Goal: Task Accomplishment & Management: Manage account settings

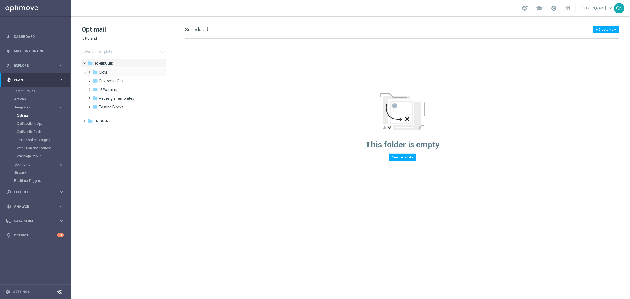
click at [90, 71] on span at bounding box center [88, 70] width 2 height 2
click at [94, 88] on span at bounding box center [94, 87] width 2 height 2
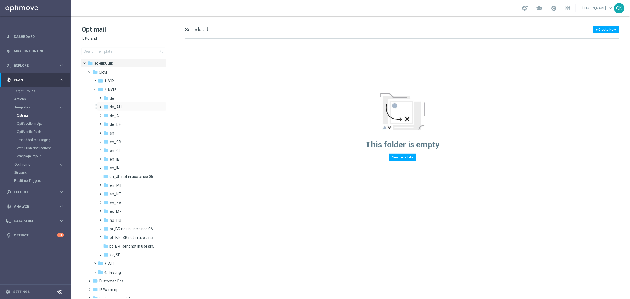
click at [101, 106] on span at bounding box center [99, 104] width 2 height 2
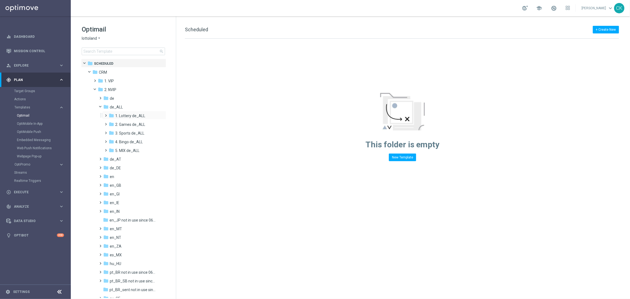
click at [106, 114] on span at bounding box center [105, 113] width 2 height 2
click at [112, 132] on span at bounding box center [110, 131] width 2 height 2
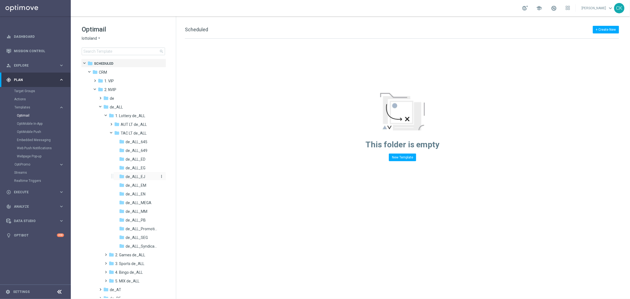
click at [135, 175] on span "de_ALL_EJ" at bounding box center [136, 177] width 20 height 5
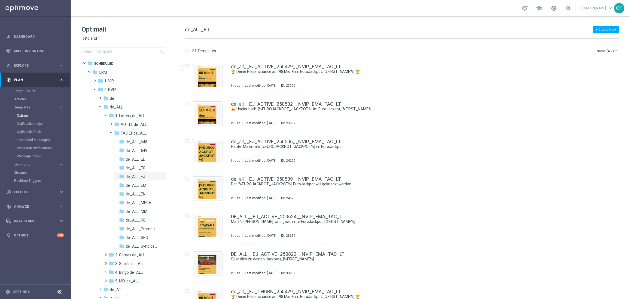
click at [605, 50] on button "Name (A-Z) arrow_drop_down" at bounding box center [607, 51] width 23 height 7
click at [598, 76] on span "Date Modified (Newest)" at bounding box center [598, 76] width 36 height 4
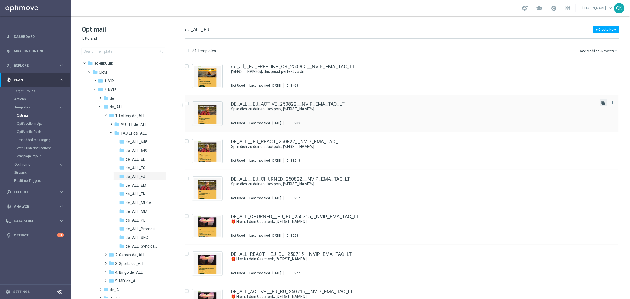
click at [602, 102] on icon "file_copy" at bounding box center [603, 103] width 4 height 4
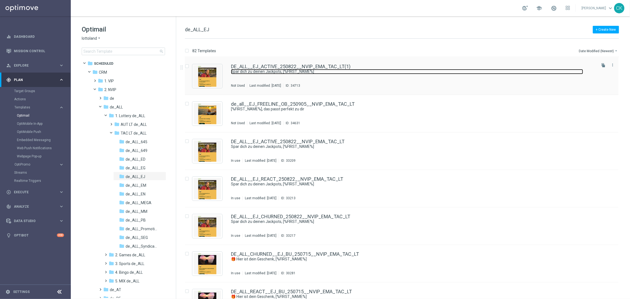
click at [286, 72] on link "Spar dich zu deinen Jackpots, [%FIRST_NAME%]" at bounding box center [407, 71] width 352 height 5
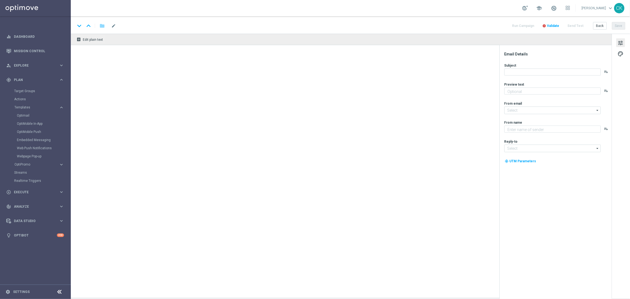
type input "DE_ALL__EJ_ACTIVE_250822__NVIP_EMA_TAC_LT(1)"
type textarea "GRATIS LOTTO zum EuroJackpot."
type textarea "Lottoland"
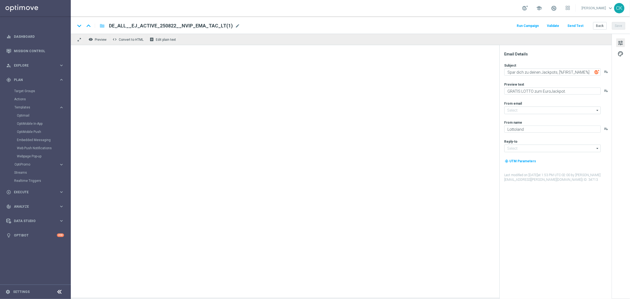
type input "[EMAIL_ADDRESS][DOMAIN_NAME]"
click at [185, 31] on div "keyboard_arrow_down keyboard_arrow_up folder DE_ALL__EJ_ACTIVE_250822__NVIP_EMA…" at bounding box center [350, 24] width 559 height 17
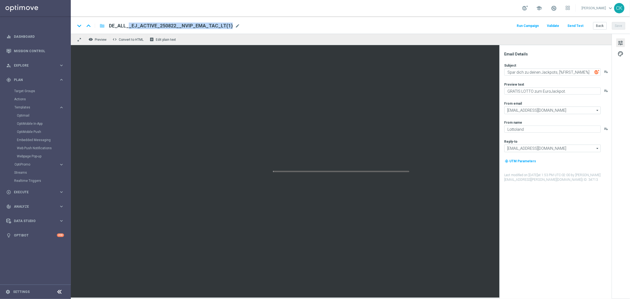
click at [185, 31] on div "keyboard_arrow_down keyboard_arrow_up folder DE_ALL__EJ_ACTIVE_250822__NVIP_EMA…" at bounding box center [350, 24] width 559 height 17
click at [190, 24] on span "DE_ALL__EJ_ACTIVE_250822__NVIP_EMA_TAC_LT(1)" at bounding box center [171, 26] width 124 height 7
click at [190, 24] on input "DE_ALL__EJ_ACTIVE_250822__NVIP_EMA_TAC_LT(1)" at bounding box center [176, 25] width 135 height 7
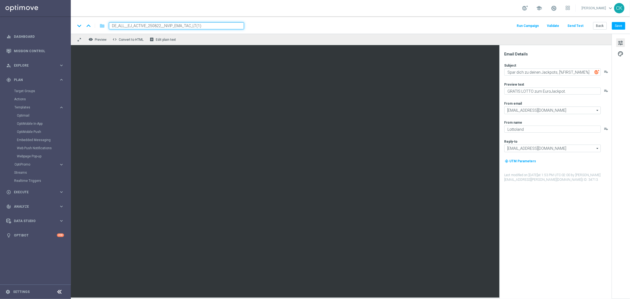
paste input "905__NVIP_EMA_TAC_LT"
type input "DE_ALL__EJ_ACTIVE_250905__NVIP_EMA_TAC_LT"
click at [312, 20] on div "keyboard_arrow_down keyboard_arrow_up folder DE_ALL__EJ_ACTIVE_250905__NVIP_EMA…" at bounding box center [350, 24] width 559 height 17
click at [623, 25] on button "Save" at bounding box center [618, 26] width 13 height 8
click at [620, 26] on button "Save" at bounding box center [618, 26] width 13 height 8
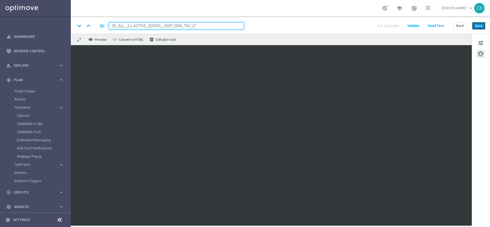
click at [478, 26] on button "Save" at bounding box center [478, 26] width 13 height 8
click at [479, 25] on button "Save" at bounding box center [478, 26] width 13 height 8
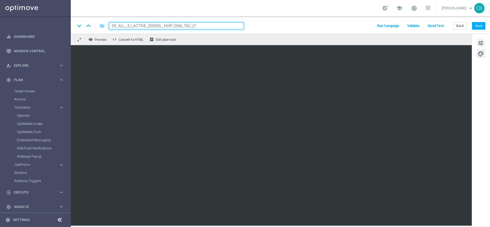
click at [479, 42] on span "tune" at bounding box center [481, 42] width 6 height 7
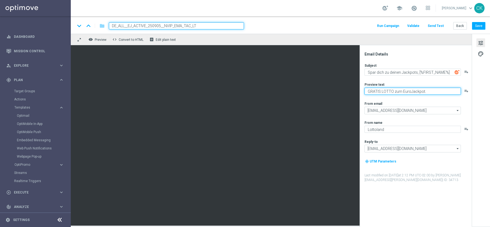
drag, startPoint x: 402, startPoint y: 91, endPoint x: 362, endPoint y: 91, distance: 39.7
click at [362, 91] on div "Email Details Subject Spar dich zu deinen Jackpots, [%FIRST_NAME%] playlist_add…" at bounding box center [416, 136] width 112 height 182
click at [429, 93] on textarea "Dein Rabatt auf den EuroJackpot." at bounding box center [413, 91] width 96 height 7
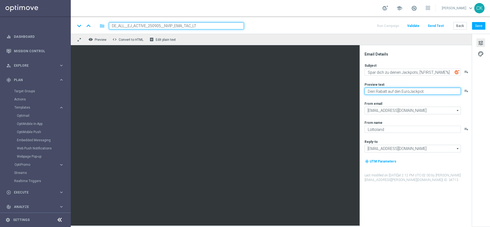
type textarea "Dein Rabatt auf den EuroJackpot."
click at [412, 83] on div "Preview text" at bounding box center [418, 84] width 107 height 4
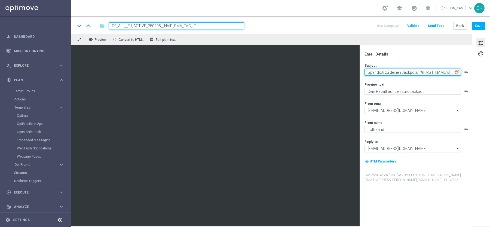
drag, startPoint x: 417, startPoint y: 73, endPoint x: 361, endPoint y: 72, distance: 55.8
click at [361, 72] on div "Email Details Subject Spar dich zu deinen Jackpots, [%FIRST_NAME%] playlist_add…" at bounding box center [416, 136] width 112 height 182
click at [377, 71] on textarea "Dein Start ins Wochenende, [%FIRST_NAME%]" at bounding box center [413, 72] width 96 height 7
click at [415, 72] on textarea "Dein perfekter Start ins Wochenende, [%FIRST_NAME%]" at bounding box center [413, 72] width 96 height 7
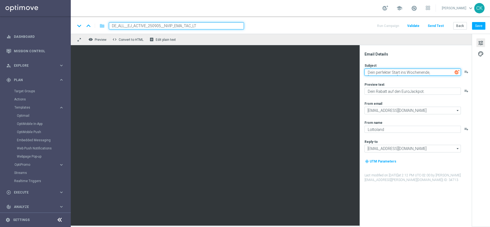
click at [415, 72] on textarea "Dein perfekter Start ins Wochenende, [%FIRST_NAME%]" at bounding box center [413, 72] width 96 height 7
type textarea "Dein perfekter Start ins Wochenende, [%FIRST_NAME%]"
click at [480, 26] on button "Save" at bounding box center [478, 26] width 13 height 8
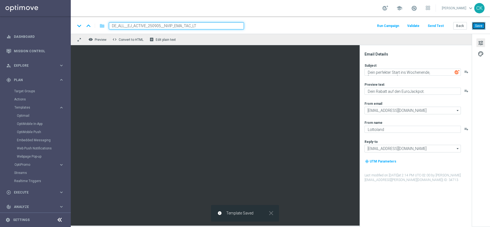
click at [480, 26] on button "Save" at bounding box center [478, 26] width 13 height 8
click at [443, 25] on button "Send Test" at bounding box center [436, 25] width 18 height 7
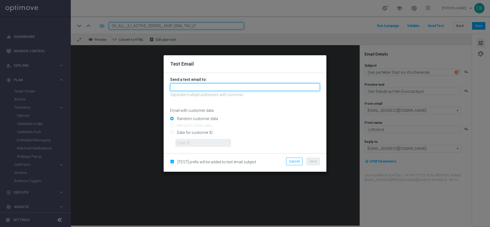
click at [239, 85] on input "text" at bounding box center [245, 87] width 150 height 8
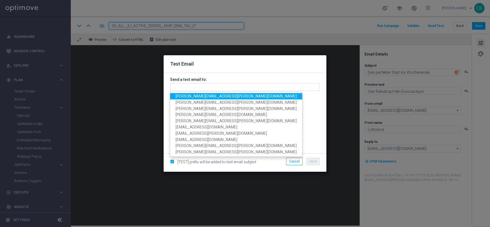
click at [207, 95] on span "[PERSON_NAME][EMAIL_ADDRESS][PERSON_NAME][DOMAIN_NAME]" at bounding box center [236, 96] width 121 height 4
type input "[PERSON_NAME][EMAIL_ADDRESS][PERSON_NAME][DOMAIN_NAME]"
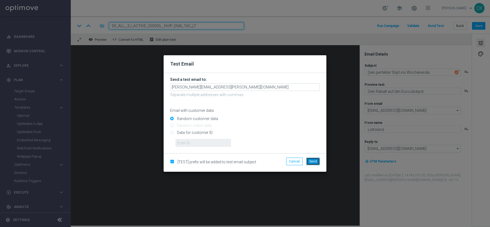
click at [315, 163] on span "Send" at bounding box center [313, 162] width 8 height 4
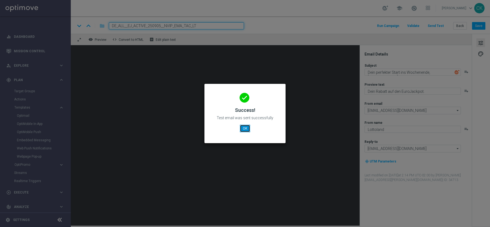
click at [244, 128] on button "OK" at bounding box center [245, 129] width 10 height 8
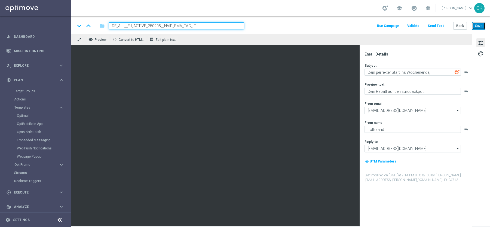
click at [481, 28] on button "Save" at bounding box center [478, 26] width 13 height 8
click at [482, 28] on button "Save" at bounding box center [478, 26] width 13 height 8
click at [442, 26] on button "Send Test" at bounding box center [436, 25] width 18 height 7
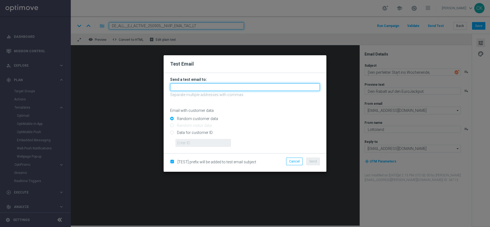
click at [259, 85] on input "text" at bounding box center [245, 87] width 150 height 8
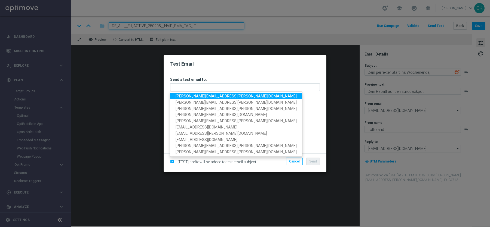
click at [229, 96] on span "[PERSON_NAME][EMAIL_ADDRESS][PERSON_NAME][DOMAIN_NAME]" at bounding box center [236, 96] width 121 height 4
type input "[PERSON_NAME][EMAIL_ADDRESS][PERSON_NAME][DOMAIN_NAME]"
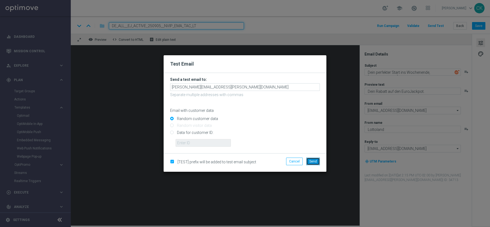
click at [308, 162] on button "Send" at bounding box center [313, 162] width 14 height 8
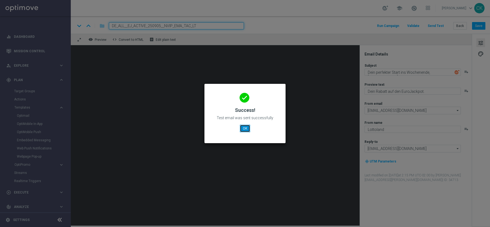
click at [247, 130] on button "OK" at bounding box center [245, 129] width 10 height 8
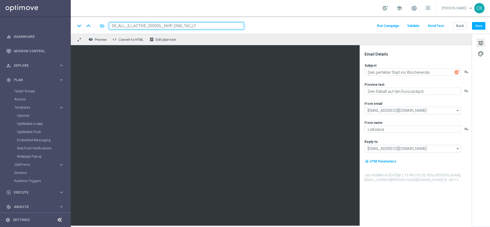
click at [442, 25] on button "Send Test" at bounding box center [436, 25] width 18 height 7
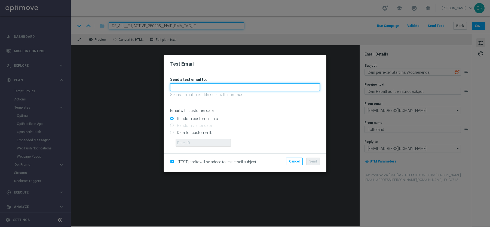
click at [273, 88] on input "text" at bounding box center [245, 87] width 150 height 8
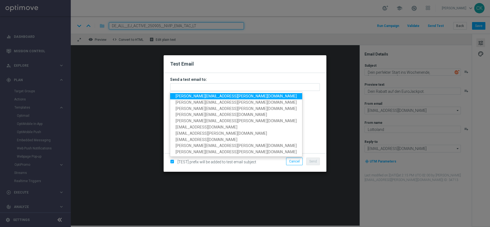
click at [211, 95] on span "[PERSON_NAME][EMAIL_ADDRESS][PERSON_NAME][DOMAIN_NAME]" at bounding box center [236, 96] width 121 height 4
type input "[PERSON_NAME][EMAIL_ADDRESS][PERSON_NAME][DOMAIN_NAME]"
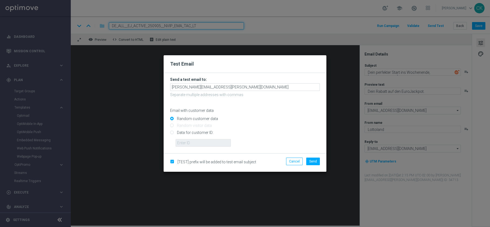
click at [196, 132] on input "Data for customer ID:" at bounding box center [245, 135] width 150 height 8
radio input "true"
click at [195, 144] on input "text" at bounding box center [203, 143] width 55 height 8
type input "14586067"
click at [316, 160] on span "Send" at bounding box center [313, 162] width 8 height 4
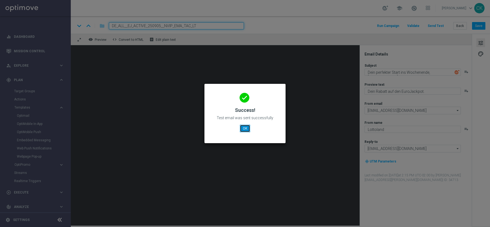
click at [246, 127] on button "OK" at bounding box center [245, 129] width 10 height 8
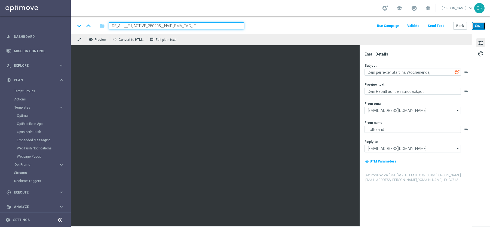
click at [482, 24] on button "Save" at bounding box center [478, 26] width 13 height 8
click at [461, 26] on button "Back" at bounding box center [460, 26] width 14 height 8
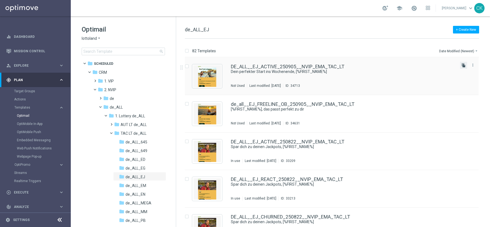
click at [463, 66] on icon "file_copy" at bounding box center [463, 65] width 4 height 4
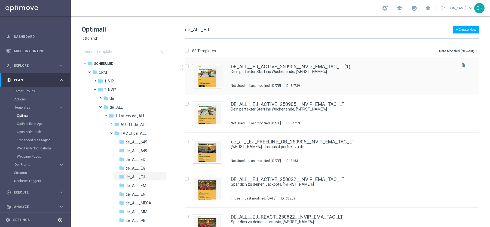
click at [281, 63] on div "DE_ALL__EJ_ACTIVE_250905__NVIP_EMA_TAC_LT(1) Dein perfekter Start ins Wochenend…" at bounding box center [332, 76] width 294 height 38
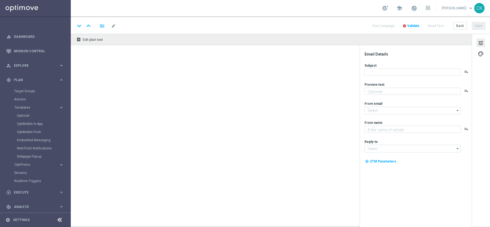
type input "DE_ALL__EJ_ACTIVE_250905__NVIP_EMA_TAC_LT(1)"
type textarea "Dein Rabatt auf den EuroJackpot."
type input "[EMAIL_ADDRESS][DOMAIN_NAME]"
type textarea "Lottoland"
type input "[EMAIL_ADDRESS][DOMAIN_NAME]"
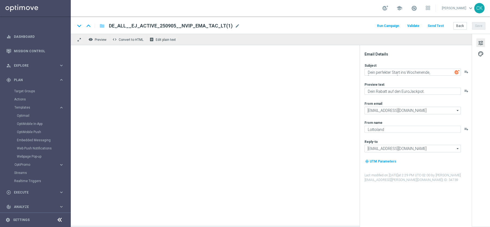
click at [183, 25] on span "DE_ALL__EJ_ACTIVE_250905__NVIP_EMA_TAC_LT(1)" at bounding box center [171, 26] width 124 height 7
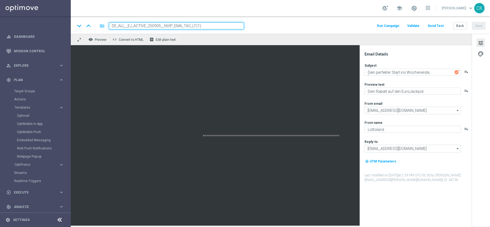
click at [183, 25] on input "DE_ALL__EJ_ACTIVE_250905__NVIP_EMA_TAC_LT(1)" at bounding box center [176, 25] width 135 height 7
paste input "REACT_250905__NVIP_EMA_TAC_LT"
type input "DE_ALL__EJ_REACT_250905__NVIP_EMA_TAC_LT"
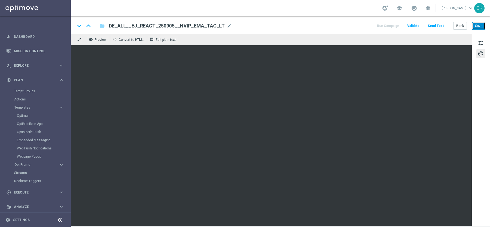
click at [480, 27] on button "Save" at bounding box center [478, 26] width 13 height 8
click at [440, 24] on button "Send Test" at bounding box center [436, 25] width 18 height 7
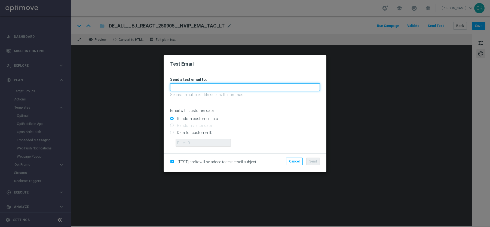
click at [267, 86] on input "text" at bounding box center [245, 87] width 150 height 8
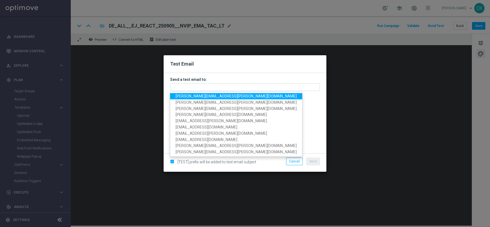
click at [222, 95] on span "[PERSON_NAME][EMAIL_ADDRESS][PERSON_NAME][DOMAIN_NAME]" at bounding box center [236, 96] width 121 height 4
type input "[PERSON_NAME][EMAIL_ADDRESS][PERSON_NAME][DOMAIN_NAME]"
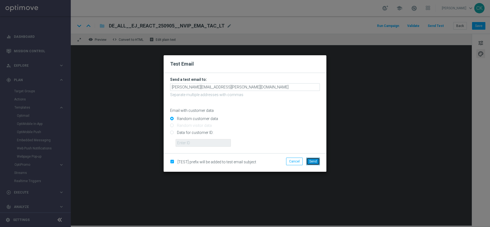
click at [315, 161] on span "Send" at bounding box center [313, 162] width 8 height 4
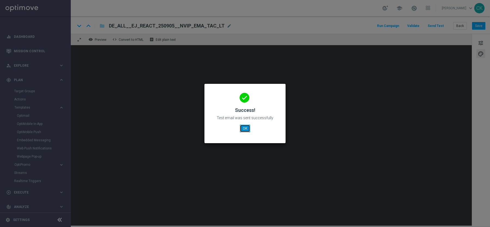
click at [246, 128] on button "OK" at bounding box center [245, 129] width 10 height 8
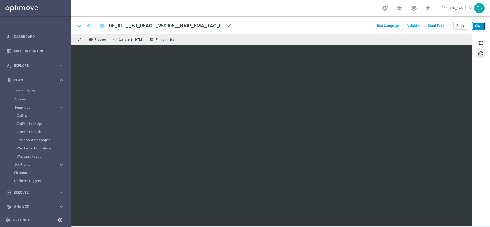
click at [479, 25] on button "Save" at bounding box center [478, 26] width 13 height 8
click at [480, 25] on button "Save" at bounding box center [478, 26] width 13 height 8
click at [481, 25] on button "Save" at bounding box center [478, 26] width 13 height 8
click at [476, 27] on button "Save" at bounding box center [478, 26] width 13 height 8
click at [437, 27] on button "Send Test" at bounding box center [436, 25] width 18 height 7
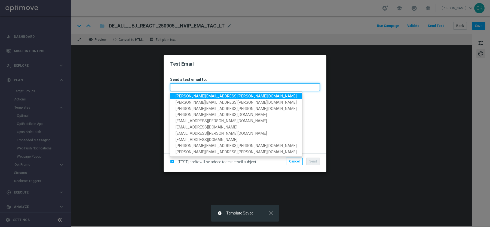
click at [218, 85] on input "text" at bounding box center [245, 87] width 150 height 8
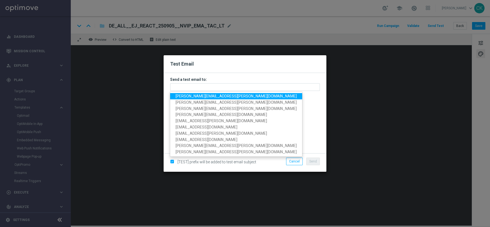
click at [200, 98] on link "[PERSON_NAME][EMAIL_ADDRESS][PERSON_NAME][DOMAIN_NAME]" at bounding box center [236, 96] width 132 height 6
type input "[PERSON_NAME][EMAIL_ADDRESS][PERSON_NAME][DOMAIN_NAME]"
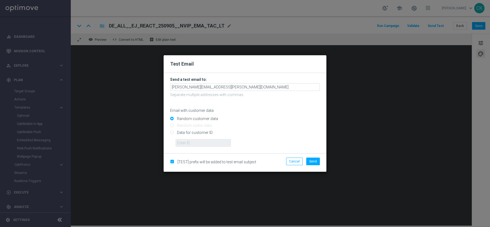
click at [314, 157] on div "[TEST] prefix will be added to test email subject Cancel Send" at bounding box center [245, 162] width 163 height 19
click at [307, 161] on li "Send" at bounding box center [313, 162] width 16 height 8
click at [310, 161] on span "Send" at bounding box center [313, 162] width 8 height 4
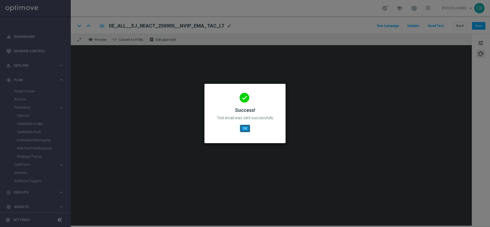
click at [244, 131] on button "OK" at bounding box center [245, 129] width 10 height 8
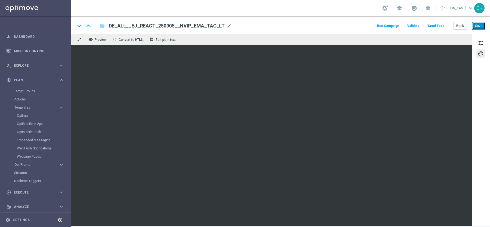
click at [479, 26] on button "Save" at bounding box center [478, 26] width 13 height 8
click at [463, 26] on button "Back" at bounding box center [460, 26] width 14 height 8
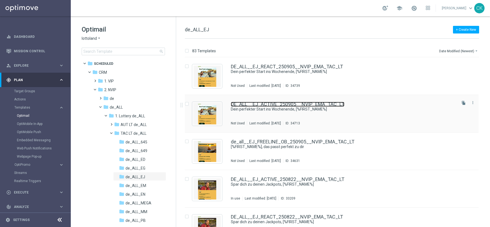
click at [266, 103] on link "DE_ALL__EJ_ACTIVE_250905__NVIP_EMA_TAC_LT" at bounding box center [288, 104] width 114 height 5
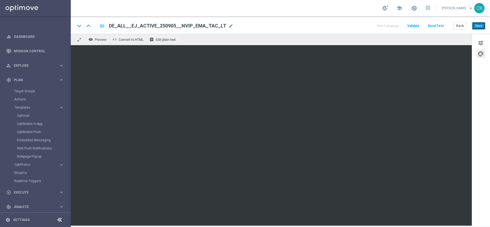
click at [482, 27] on button "Save" at bounding box center [478, 26] width 13 height 8
click at [458, 26] on button "Back" at bounding box center [460, 26] width 14 height 8
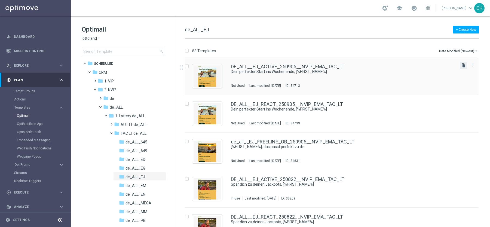
click at [462, 67] on icon "file_copy" at bounding box center [463, 65] width 4 height 4
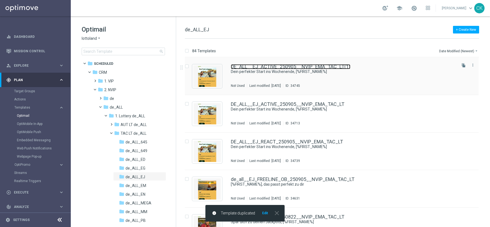
click at [271, 68] on link "DE_ALL__EJ_ACTIVE_250905__NVIP_EMA_TAC_LT(1)" at bounding box center [291, 66] width 120 height 5
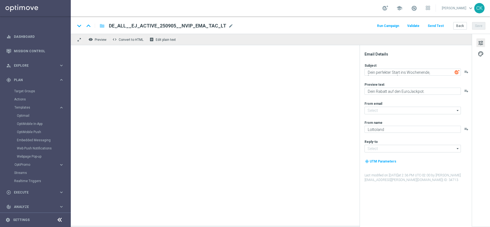
type input "[EMAIL_ADDRESS][DOMAIN_NAME]"
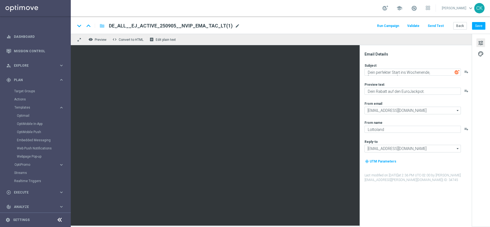
click at [235, 24] on span "mode_edit" at bounding box center [237, 25] width 5 height 5
click at [225, 25] on input "DE_ALL__EJ_ACTIVE_250905__NVIP_EMA_TAC_LT(1)" at bounding box center [176, 25] width 135 height 7
paste input "CHURNED_250905__NVIP_EMA_TAC_LT"
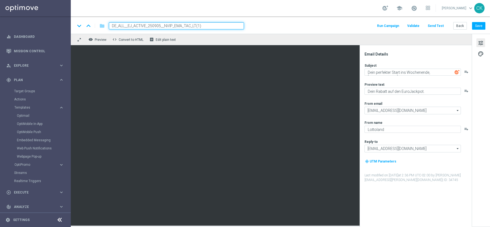
type input "DE_ALL__EJ_CHURNED_250905__NVIP_EMA_TAC_LT"
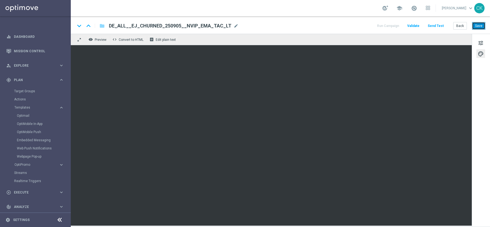
click at [481, 24] on button "Save" at bounding box center [478, 26] width 13 height 8
click at [484, 26] on button "Save" at bounding box center [478, 26] width 13 height 8
click at [479, 25] on button "Save" at bounding box center [478, 26] width 13 height 8
click at [458, 26] on button "Back" at bounding box center [460, 26] width 14 height 8
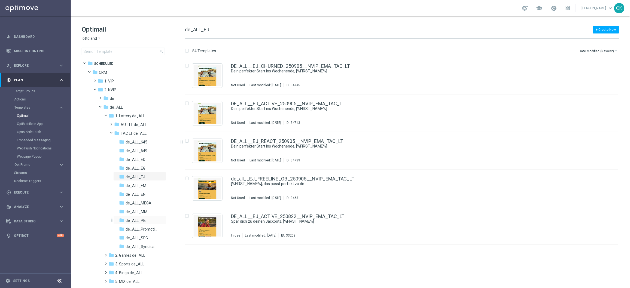
scroll to position [1, 0]
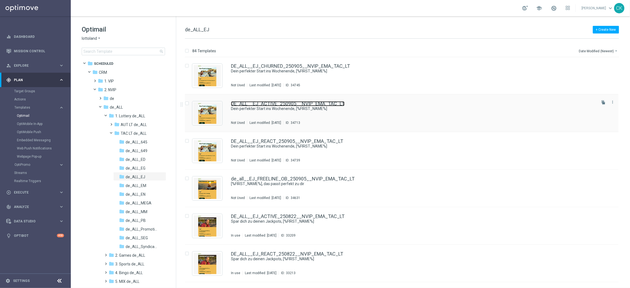
click at [250, 105] on link "DE_ALL__EJ_ACTIVE_250905__NVIP_EMA_TAC_LT" at bounding box center [288, 103] width 114 height 5
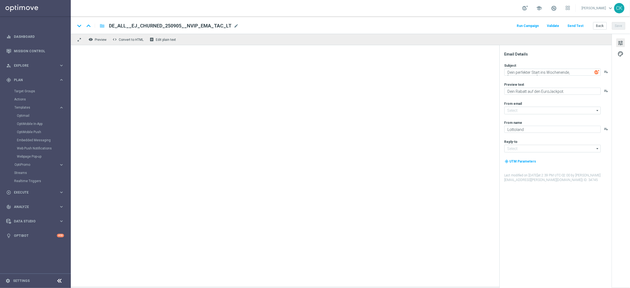
type input "[EMAIL_ADDRESS][DOMAIN_NAME]"
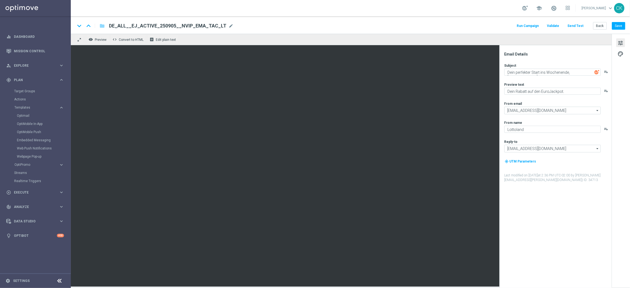
click at [490, 25] on button "Send Test" at bounding box center [576, 25] width 18 height 7
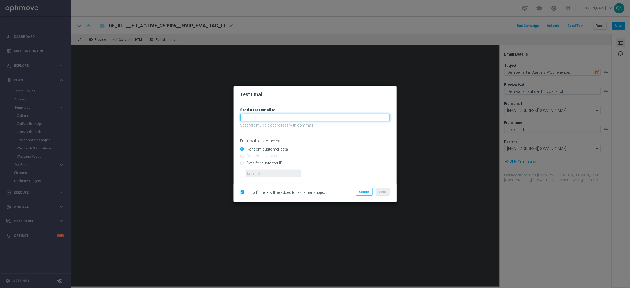
click at [310, 117] on input "text" at bounding box center [315, 118] width 150 height 8
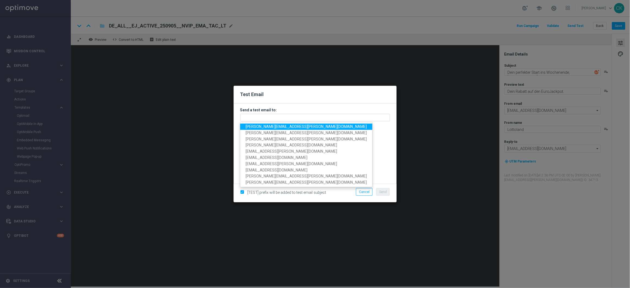
click at [282, 126] on span "[PERSON_NAME][EMAIL_ADDRESS][PERSON_NAME][DOMAIN_NAME]" at bounding box center [306, 126] width 121 height 4
type input "[PERSON_NAME][EMAIL_ADDRESS][PERSON_NAME][DOMAIN_NAME]"
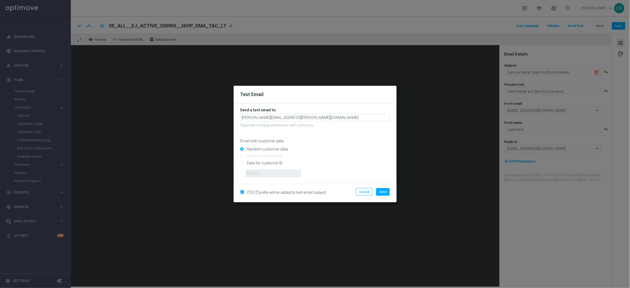
click at [275, 163] on input "Data for customer ID:" at bounding box center [315, 165] width 150 height 8
radio input "true"
click at [275, 172] on input "text" at bounding box center [273, 174] width 55 height 8
type input "14586067"
click at [383, 192] on span "Send" at bounding box center [383, 192] width 8 height 4
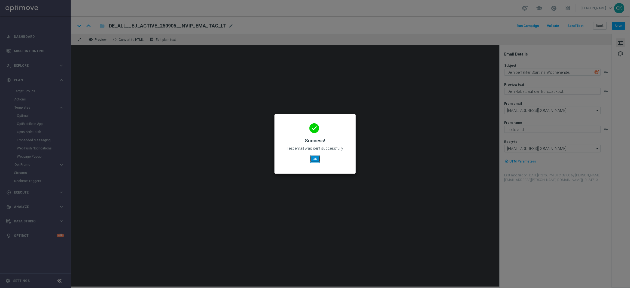
click at [316, 162] on button "OK" at bounding box center [315, 159] width 10 height 8
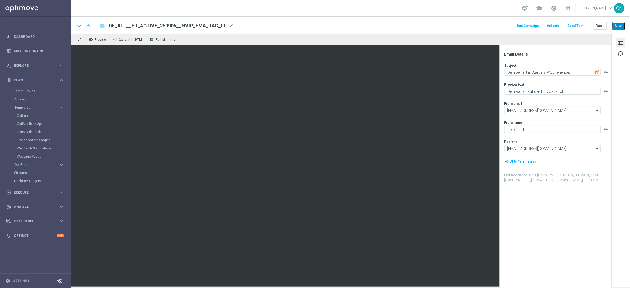
click at [490, 28] on button "Save" at bounding box center [618, 26] width 13 height 8
click at [490, 27] on button "Back" at bounding box center [600, 26] width 14 height 8
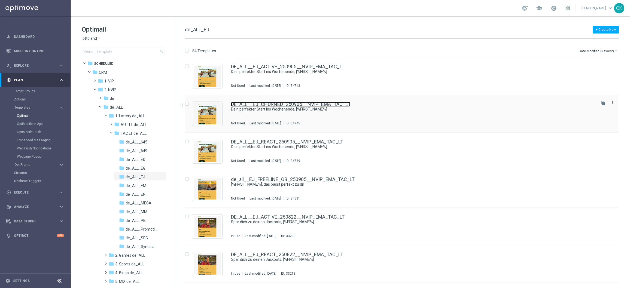
click at [268, 104] on link "DE_ALL__EJ_CHURNED_250905__NVIP_EMA_TAC_LT" at bounding box center [290, 104] width 119 height 5
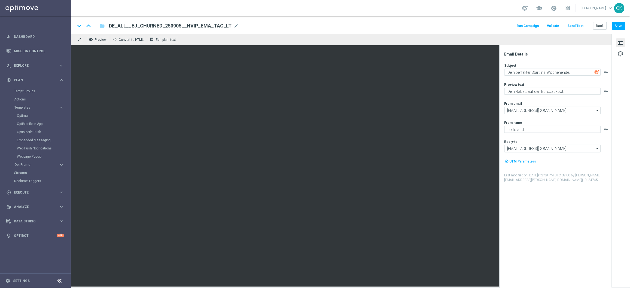
click at [490, 25] on button "Send Test" at bounding box center [576, 25] width 18 height 7
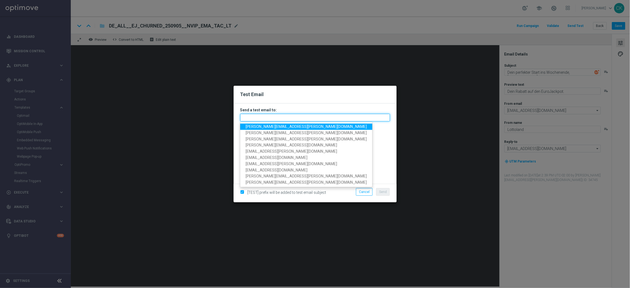
click at [292, 121] on input "text" at bounding box center [315, 118] width 150 height 8
click at [288, 126] on span "[PERSON_NAME][EMAIL_ADDRESS][PERSON_NAME][DOMAIN_NAME]" at bounding box center [306, 126] width 121 height 4
type input "[PERSON_NAME][EMAIL_ADDRESS][PERSON_NAME][DOMAIN_NAME]"
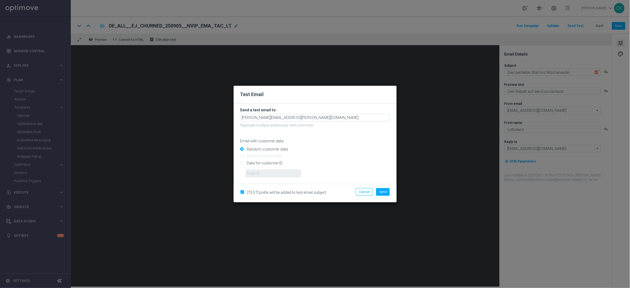
click at [269, 163] on input "Data for customer ID:" at bounding box center [315, 165] width 150 height 8
radio input "true"
click at [269, 171] on input "text" at bounding box center [273, 174] width 55 height 8
type input "14586067"
click at [382, 190] on span "Send" at bounding box center [383, 192] width 8 height 4
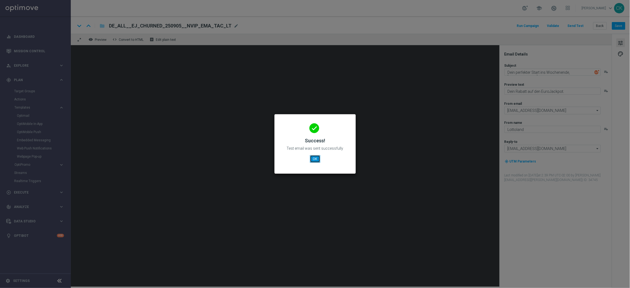
click at [316, 158] on button "OK" at bounding box center [315, 159] width 10 height 8
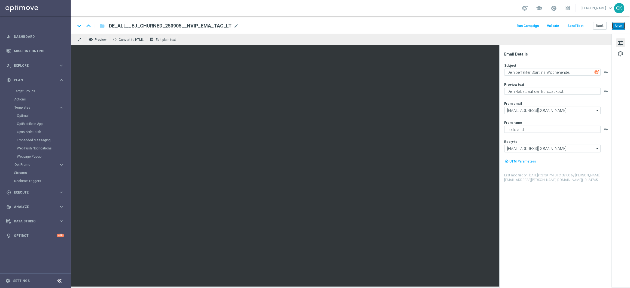
click at [490, 25] on button "Save" at bounding box center [618, 26] width 13 height 8
click at [490, 26] on button "Back" at bounding box center [600, 26] width 14 height 8
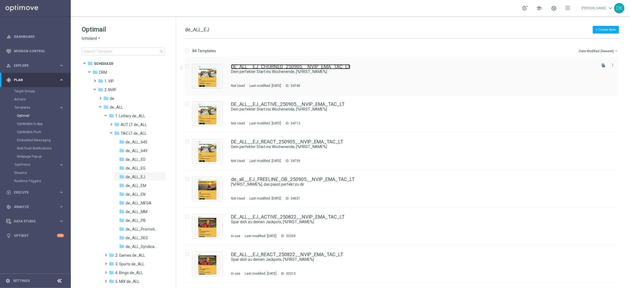
click at [259, 67] on link "DE_ALL__EJ_CHURNED_250905__NVIP_EMA_TAC_LT" at bounding box center [290, 66] width 119 height 5
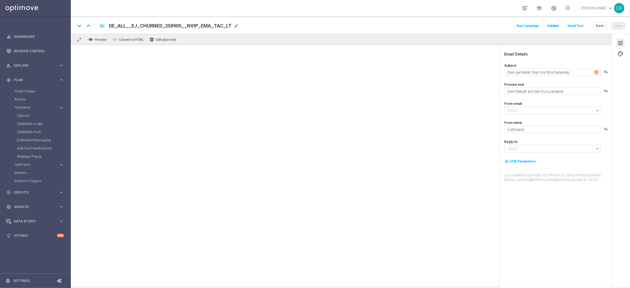
type input "[EMAIL_ADDRESS][DOMAIN_NAME]"
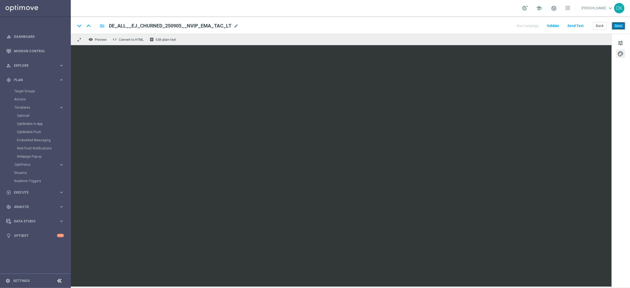
click at [490, 26] on button "Save" at bounding box center [618, 26] width 13 height 8
click at [490, 25] on button "Send Test" at bounding box center [576, 25] width 18 height 7
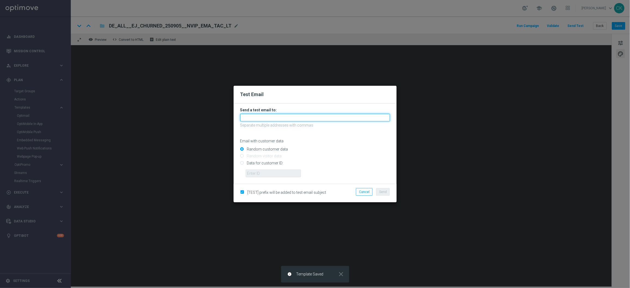
click at [372, 117] on input "text" at bounding box center [315, 118] width 150 height 8
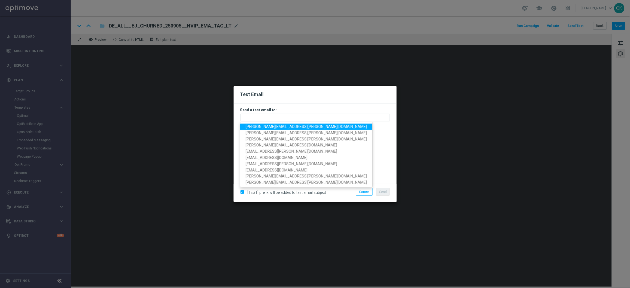
click at [303, 126] on span "[PERSON_NAME][EMAIL_ADDRESS][PERSON_NAME][DOMAIN_NAME]" at bounding box center [306, 126] width 121 height 4
type input "[PERSON_NAME][EMAIL_ADDRESS][PERSON_NAME][DOMAIN_NAME]"
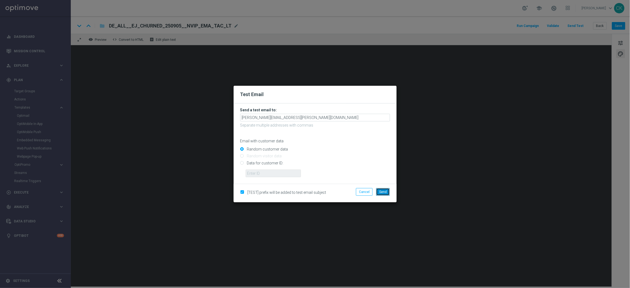
click at [385, 191] on span "Send" at bounding box center [383, 192] width 8 height 4
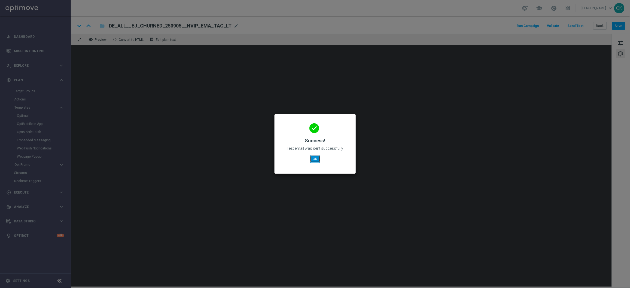
click at [315, 160] on button "OK" at bounding box center [315, 159] width 10 height 8
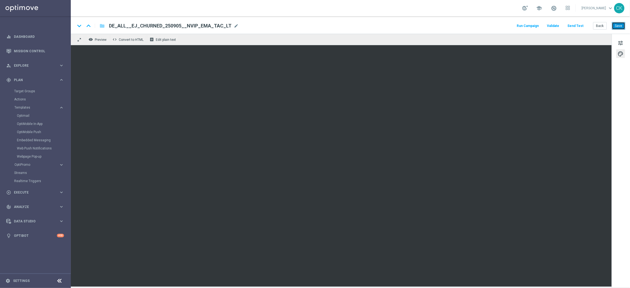
click at [490, 23] on button "Save" at bounding box center [618, 26] width 13 height 8
click at [490, 26] on button "Back" at bounding box center [600, 26] width 14 height 8
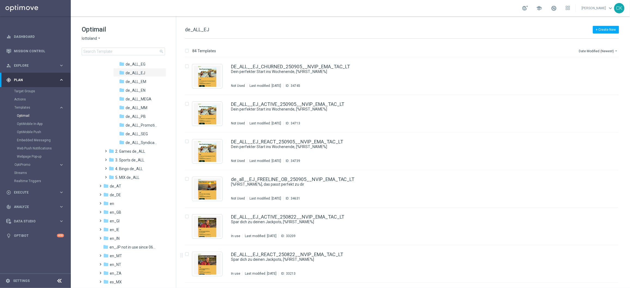
scroll to position [90, 0]
click at [101, 198] on span at bounding box center [99, 198] width 2 height 2
click at [102, 198] on span at bounding box center [103, 199] width 2 height 2
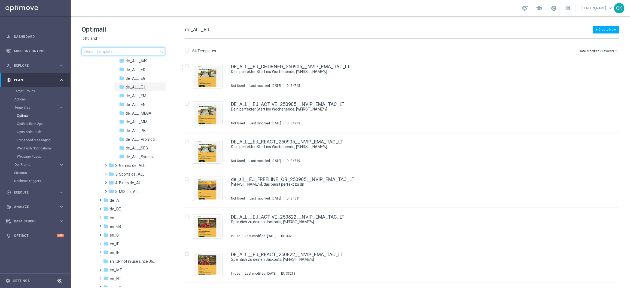
click at [127, 53] on input at bounding box center [123, 52] width 83 height 8
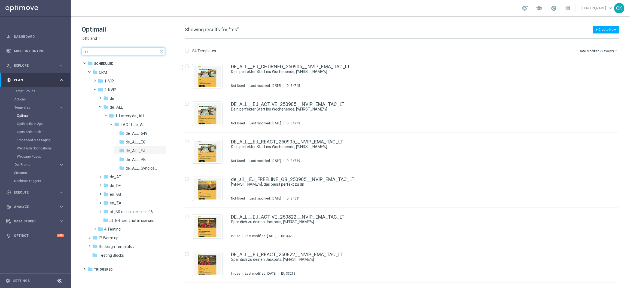
type input "test"
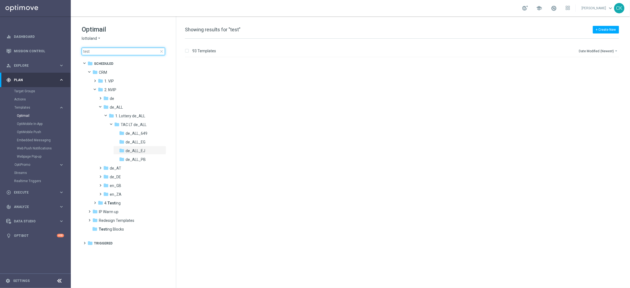
scroll to position [227, 0]
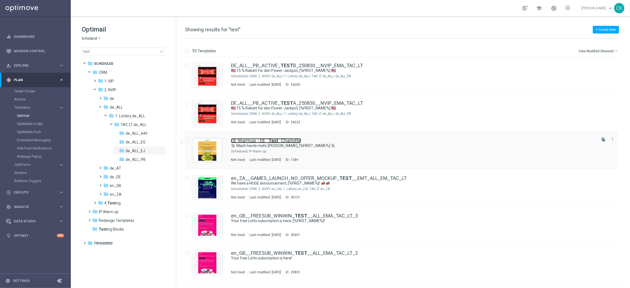
click at [255, 142] on link "DE Warmup - DE_ Test _Charlotte" at bounding box center [266, 140] width 70 height 5
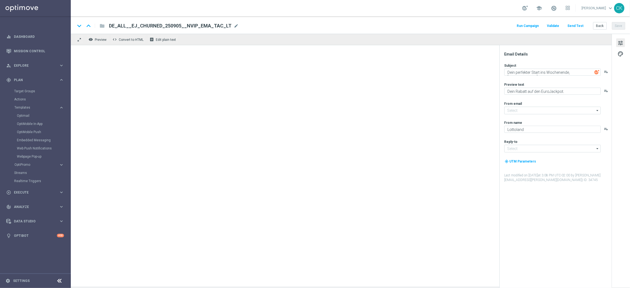
type input "[EMAIL_ADDRESS][DOMAIN_NAME]"
type textarea "🐘 Mach heute mehr [PERSON_NAME], [%FIRST_NAME%] 🐘"
type textarea "Der doppelte EuroJackpot GRATIS."
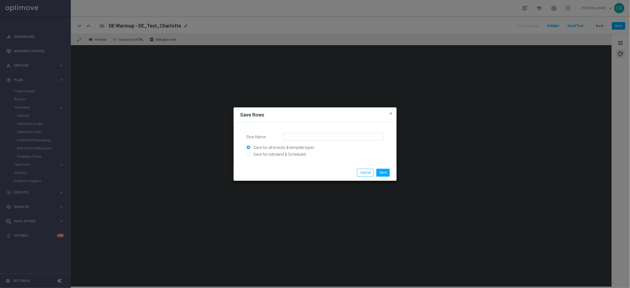
click at [288, 152] on input "Save for all brands & template types" at bounding box center [315, 150] width 137 height 8
click at [295, 152] on input "Save for all brands & template types" at bounding box center [315, 150] width 137 height 8
click at [271, 154] on input "Save for lottoland & Scheduled" at bounding box center [315, 157] width 137 height 8
radio input "true"
click at [304, 139] on input "Row Name" at bounding box center [333, 137] width 100 height 8
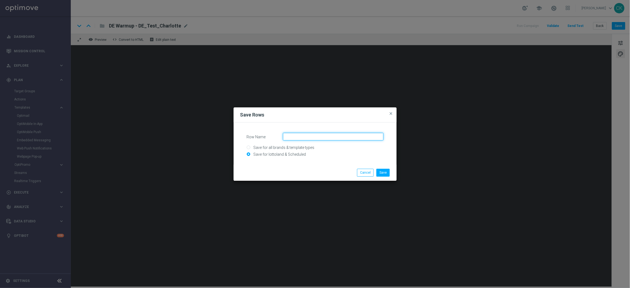
paste input "LP_ DEALL_AUG_LOTTOCASHBACK"
click at [311, 136] on input "LP_ DEALL_AUG_LOTTOCASHBACK" at bounding box center [333, 137] width 100 height 8
click at [341, 134] on input "LP_ DEALL_SEP_LOTTOCASHBACK" at bounding box center [333, 137] width 100 height 8
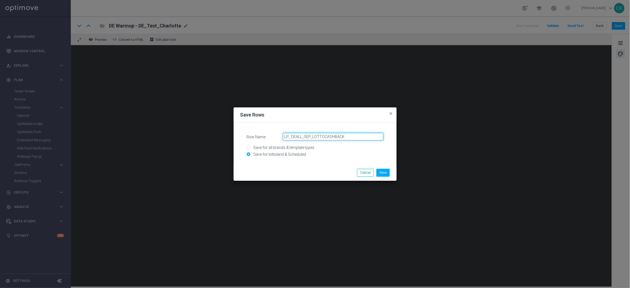
click at [288, 135] on input "LP_ DEALL_SEP_LOTTOCASHBACK" at bounding box center [333, 137] width 100 height 8
click at [332, 137] on input "LP_ DEALL_SEP_LOTTOCASHBACK" at bounding box center [333, 137] width 100 height 8
type input "LP_ DEALL_SEP_LOTTOCASHBACK"
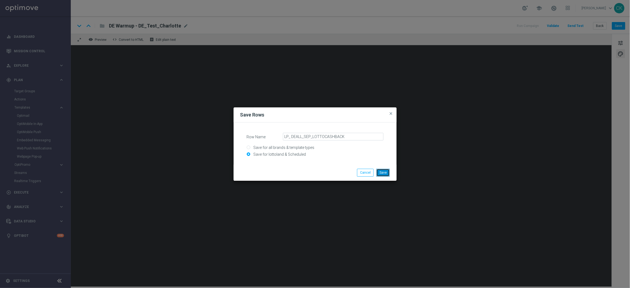
click at [386, 173] on button "Save" at bounding box center [382, 173] width 13 height 8
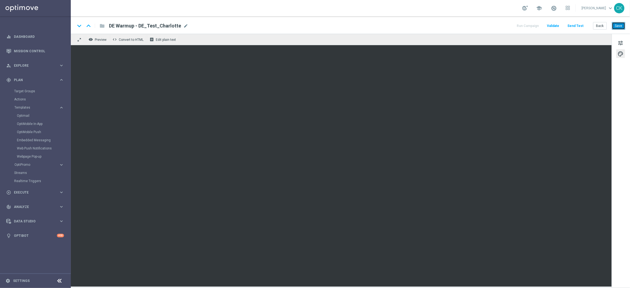
click at [490, 24] on button "Save" at bounding box center [618, 26] width 13 height 8
click at [490, 40] on span "tune" at bounding box center [620, 42] width 6 height 7
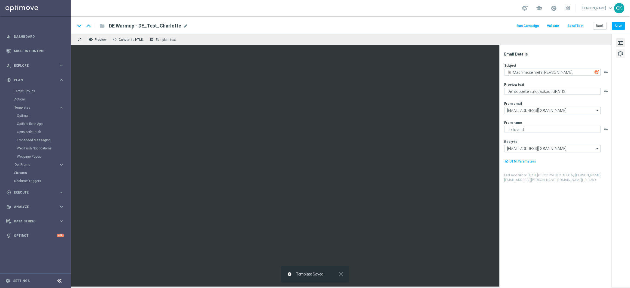
click at [490, 54] on span "palette" at bounding box center [620, 53] width 6 height 7
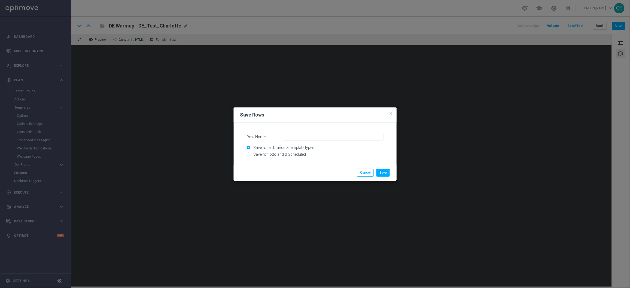
click at [293, 153] on input "Save for lottoland & Scheduled" at bounding box center [315, 157] width 137 height 8
radio input "true"
click at [325, 136] on input "Row Name" at bounding box center [333, 137] width 100 height 8
paste input "LP_AT_AUG_LOTTOCASHBACK"
click at [304, 136] on input "LP_AT_AUG_LOTTOCASHBACK" at bounding box center [333, 137] width 100 height 8
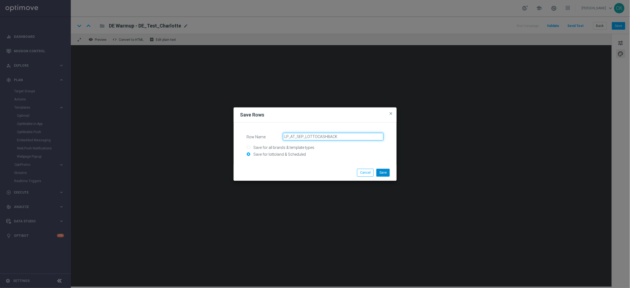
type input "LP_AT_SEP_LOTTOCASHBACK"
click at [378, 170] on button "Save" at bounding box center [382, 173] width 13 height 8
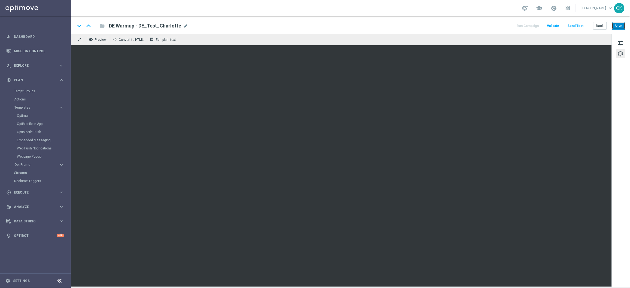
click at [490, 28] on button "Save" at bounding box center [618, 26] width 13 height 8
click at [490, 26] on button "Save" at bounding box center [618, 26] width 13 height 8
click at [490, 26] on button "Send Test" at bounding box center [576, 25] width 18 height 7
click at [490, 25] on button "Send Test" at bounding box center [576, 25] width 18 height 7
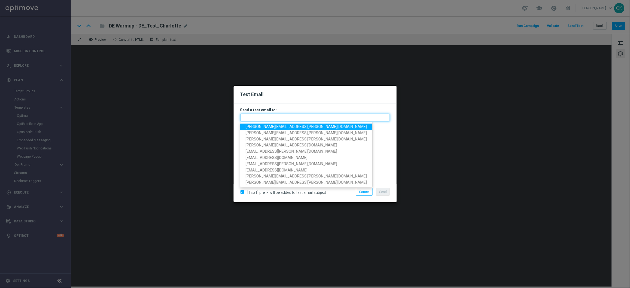
click at [313, 116] on input "text" at bounding box center [315, 118] width 150 height 8
click at [289, 127] on span "[PERSON_NAME][EMAIL_ADDRESS][PERSON_NAME][DOMAIN_NAME]" at bounding box center [306, 126] width 121 height 4
type input "[PERSON_NAME][EMAIL_ADDRESS][PERSON_NAME][DOMAIN_NAME]"
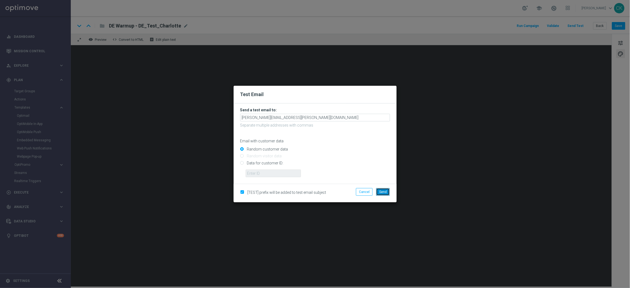
click at [383, 192] on span "Send" at bounding box center [383, 192] width 8 height 4
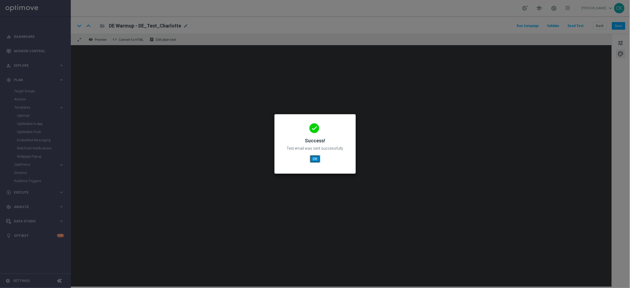
click at [313, 161] on button "OK" at bounding box center [315, 159] width 10 height 8
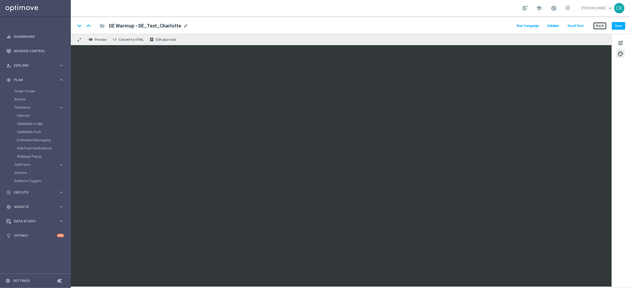
click at [490, 25] on button "Back" at bounding box center [600, 26] width 14 height 8
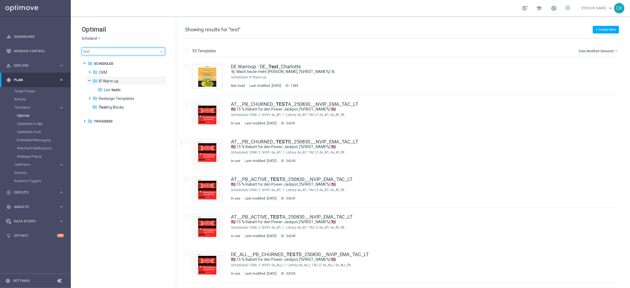
click at [136, 49] on input "test" at bounding box center [123, 52] width 83 height 8
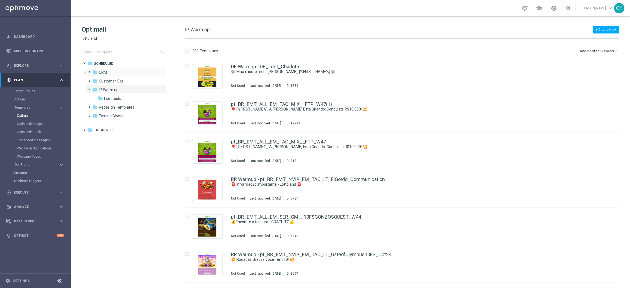
click at [88, 70] on span at bounding box center [88, 70] width 2 height 2
click at [95, 88] on span at bounding box center [94, 87] width 2 height 2
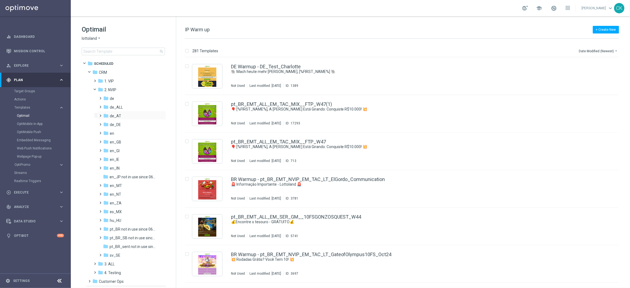
click at [100, 114] on span at bounding box center [99, 113] width 2 height 2
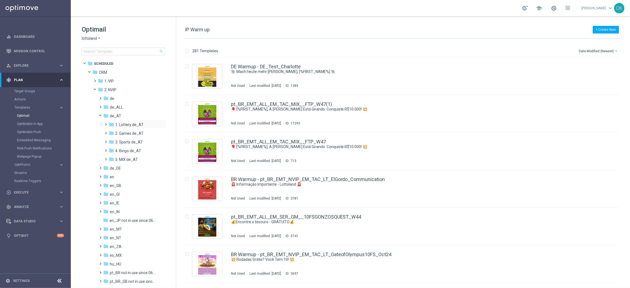
click at [106, 123] on span at bounding box center [105, 122] width 2 height 2
click at [111, 140] on span at bounding box center [110, 139] width 2 height 2
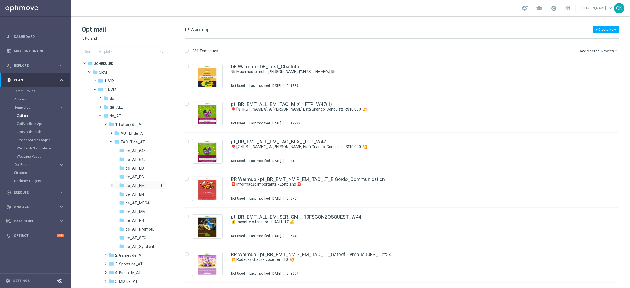
click at [136, 184] on span "de_AT_EM" at bounding box center [135, 185] width 19 height 5
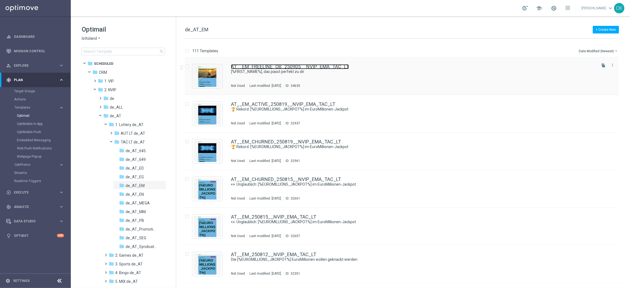
click at [262, 66] on link "AT__EM_FREELINE_OB_250905__NVIP_EMA_TAC_LT" at bounding box center [290, 66] width 118 height 5
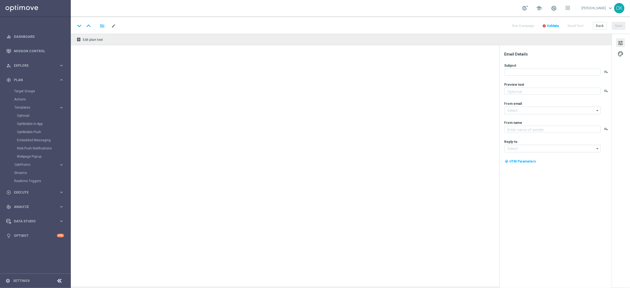
type textarea "Deine EuroMillionen völlig gratis."
type input "[EMAIL_ADDRESS][DOMAIN_NAME]"
type textarea "Lottoland"
type input "[EMAIL_ADDRESS][DOMAIN_NAME]"
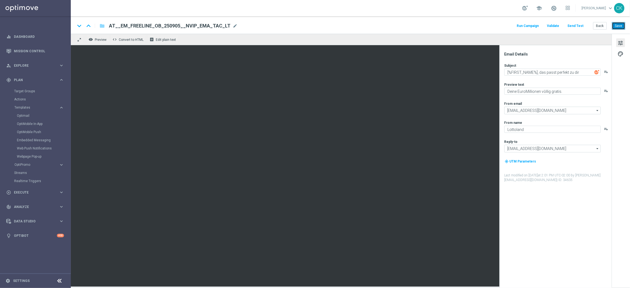
click at [618, 26] on button "Save" at bounding box center [618, 26] width 13 height 8
click at [601, 28] on button "Back" at bounding box center [600, 26] width 14 height 8
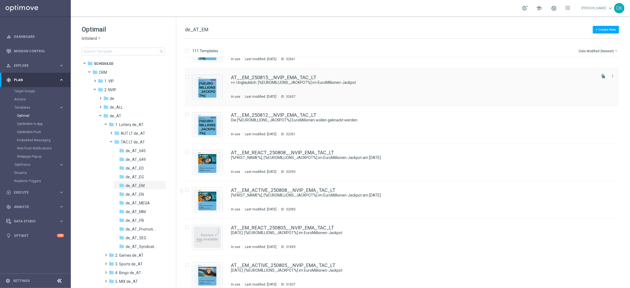
scroll to position [140, 0]
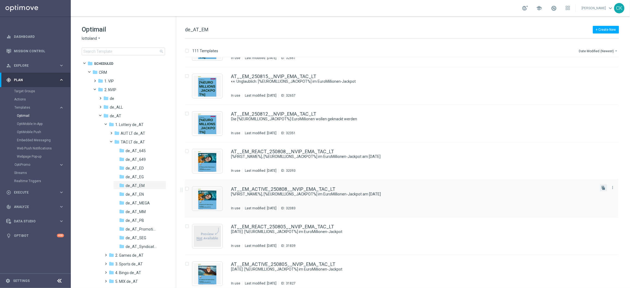
click at [605, 189] on button "file_copy" at bounding box center [603, 187] width 7 height 7
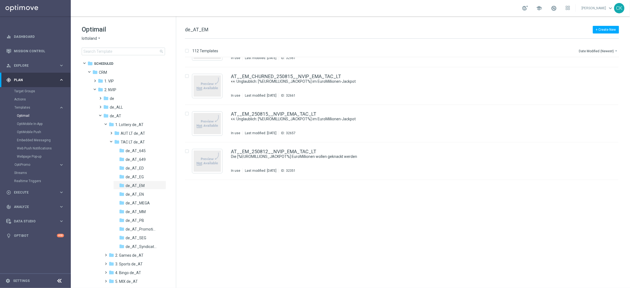
scroll to position [0, 0]
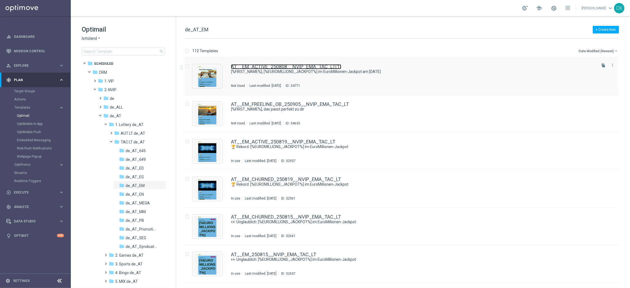
click at [274, 66] on link "AT__EM_ACTIVE_250808__NVIP_EMA_TAC_LT(1)" at bounding box center [286, 66] width 110 height 5
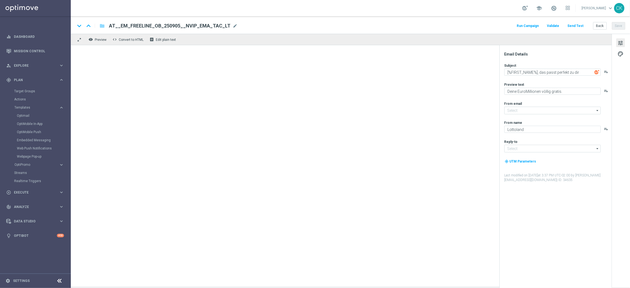
type input "[EMAIL_ADDRESS][DOMAIN_NAME]"
type input "AT__EM_ACTIVE_250808__NVIP_EMA_TAC_LT(1)"
type textarea "[%FIRST_NAME%], [%EUROMILLIONS_JACKPOT%] im EuroMillionen-Jackpot am [PERSON_NA…"
type textarea "5 € Rabatt auf 756 Gewinnchancen."
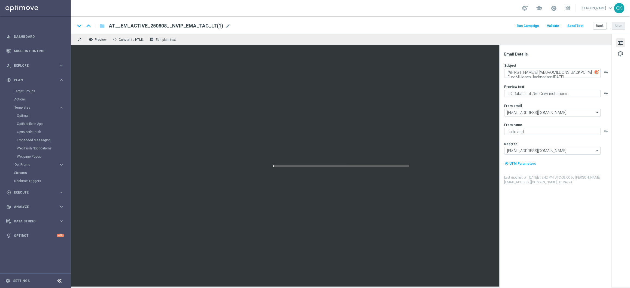
click at [203, 25] on span "AT__EM_ACTIVE_250808__NVIP_EMA_TAC_LT(1)" at bounding box center [166, 26] width 114 height 7
click at [0, 0] on input "AT__EM_ACTIVE_250808__NVIP_EMA_TAC_LT(1)" at bounding box center [0, 0] width 0 height 0
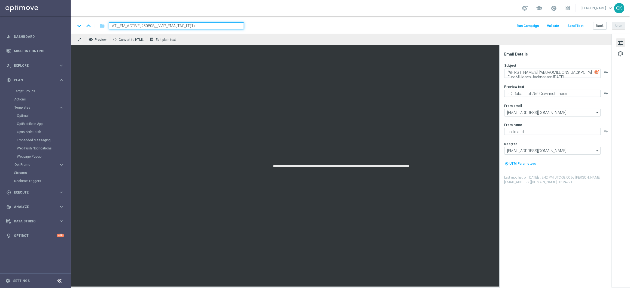
click at [203, 25] on input "AT__EM_ACTIVE_250808__NVIP_EMA_TAC_LT(1)" at bounding box center [176, 25] width 135 height 7
paste input "905__NVIP_EMA_TAC_LT"
type input "AT__EM_ACTIVE_250905__NVIP_EMA_TAC_LT"
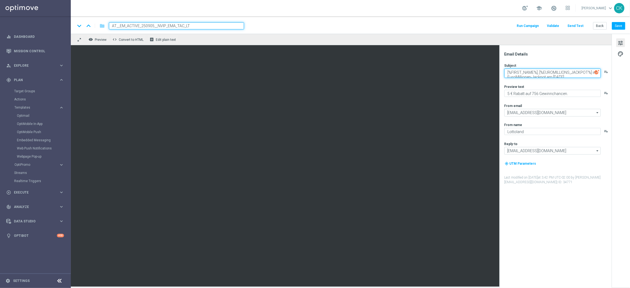
click at [548, 72] on textarea "[%FIRST_NAME%], [%EUROMILLIONS_JACKPOT%] im EuroMillionen-Jackpot am [PERSON_NA…" at bounding box center [552, 73] width 96 height 9
paste textarea "Dein perfekter Start ins Wochenende, [%FIRST_NAME%]"
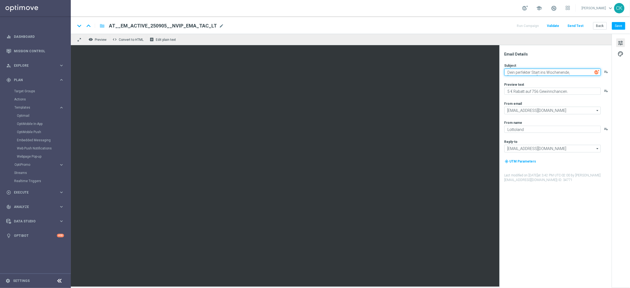
type textarea "Dein perfekter Start ins Wochenende, [%FIRST_NAME%]"
drag, startPoint x: 513, startPoint y: 91, endPoint x: 500, endPoint y: 90, distance: 13.4
click at [500, 90] on div "Email Details Subject Dein perfekter Start ins Wochenende, [%FIRST_NAME%] playl…" at bounding box center [555, 166] width 112 height 243
drag, startPoint x: 569, startPoint y: 91, endPoint x: 539, endPoint y: 91, distance: 29.9
click at [539, 91] on textarea "20 % Rabatt auf 756 Gewinnchancen." at bounding box center [552, 91] width 96 height 7
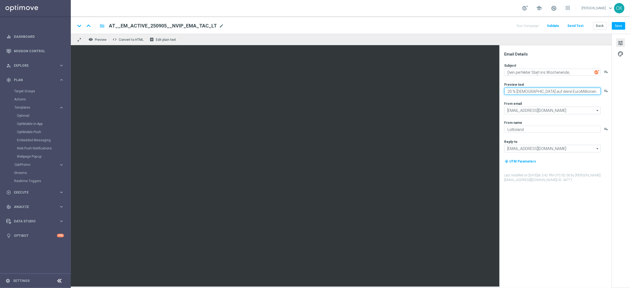
click at [568, 91] on textarea "20 % Rabatt auf deine EuroMillionen." at bounding box center [552, 91] width 96 height 7
type textarea "20 % Rabatt auf deine EuroMillionen."
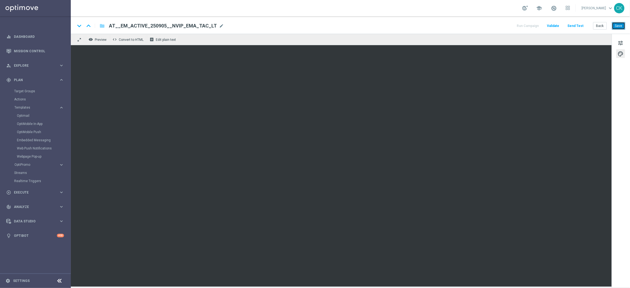
click at [617, 26] on button "Save" at bounding box center [618, 26] width 13 height 8
click at [622, 25] on button "Save" at bounding box center [618, 26] width 13 height 8
click at [618, 26] on button "Save" at bounding box center [618, 26] width 13 height 8
click at [619, 30] on div "keyboard_arrow_down keyboard_arrow_up folder AT__EM_ACTIVE_250905__NVIP_EMA_TAC…" at bounding box center [350, 24] width 559 height 17
click at [618, 26] on button "Save" at bounding box center [618, 26] width 13 height 8
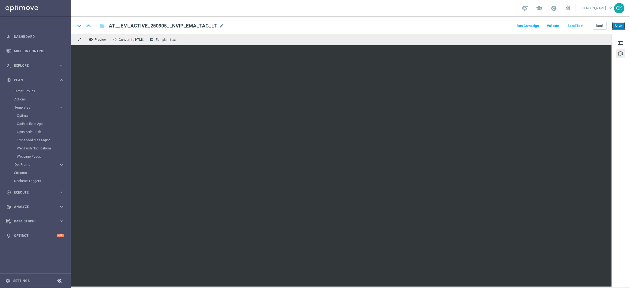
click at [619, 26] on button "Save" at bounding box center [618, 26] width 13 height 8
click at [581, 26] on button "Send Test" at bounding box center [576, 25] width 18 height 7
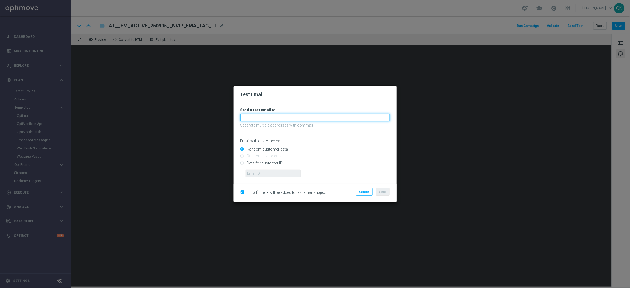
click at [320, 118] on input "text" at bounding box center [315, 118] width 150 height 8
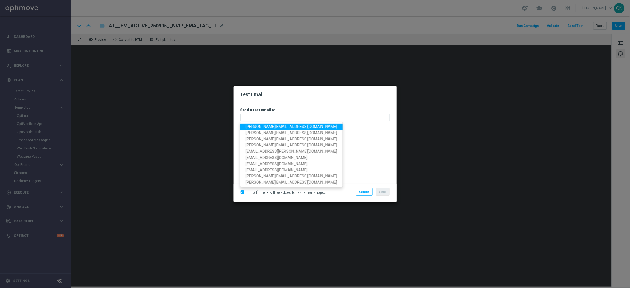
click at [289, 127] on span "[PERSON_NAME][EMAIL_ADDRESS][PERSON_NAME][DOMAIN_NAME]" at bounding box center [291, 126] width 91 height 4
type input "[PERSON_NAME][EMAIL_ADDRESS][PERSON_NAME][DOMAIN_NAME]"
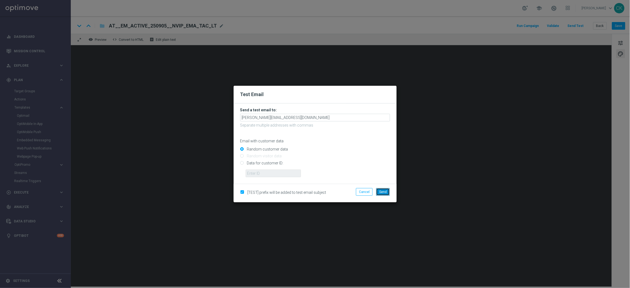
click at [382, 192] on span "Send" at bounding box center [383, 192] width 8 height 4
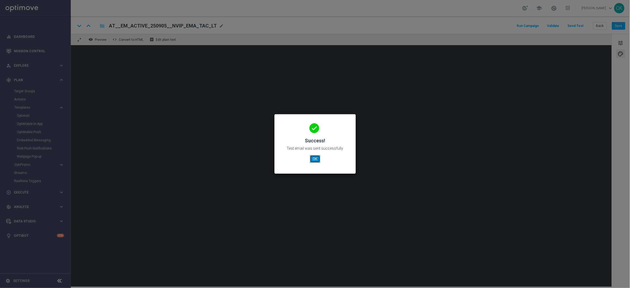
click at [315, 158] on button "OK" at bounding box center [315, 159] width 10 height 8
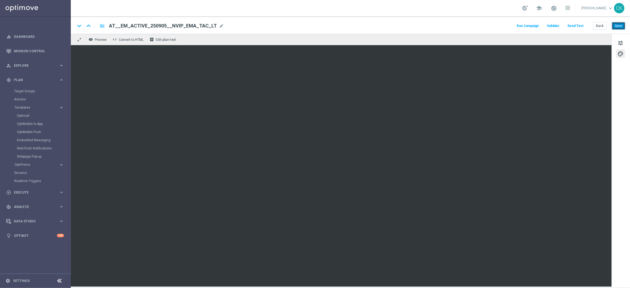
click at [618, 27] on button "Save" at bounding box center [618, 26] width 13 height 8
click at [573, 26] on button "Send Test" at bounding box center [576, 25] width 18 height 7
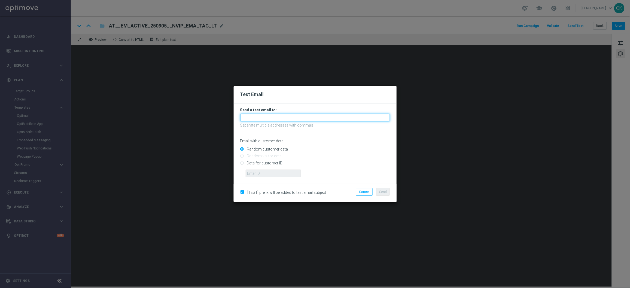
click at [291, 116] on input "text" at bounding box center [315, 118] width 150 height 8
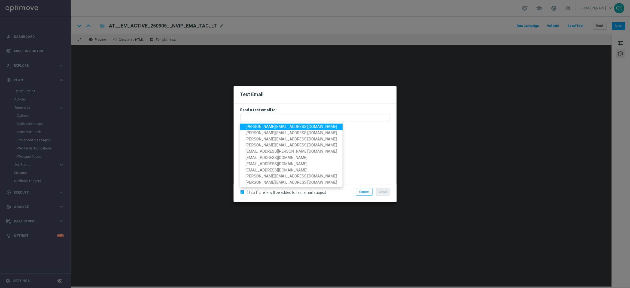
click at [269, 128] on span "[PERSON_NAME][EMAIL_ADDRESS][PERSON_NAME][DOMAIN_NAME]" at bounding box center [291, 126] width 91 height 4
type input "[PERSON_NAME][EMAIL_ADDRESS][PERSON_NAME][DOMAIN_NAME]"
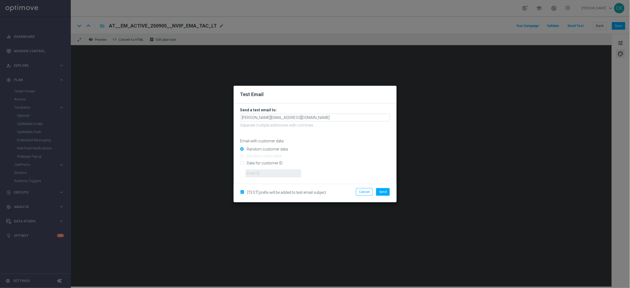
click at [263, 163] on input "Data for customer ID:" at bounding box center [315, 165] width 150 height 8
radio input "true"
click at [263, 174] on input "text" at bounding box center [273, 174] width 55 height 8
type input "14586067"
click at [384, 195] on button "Send" at bounding box center [383, 192] width 14 height 8
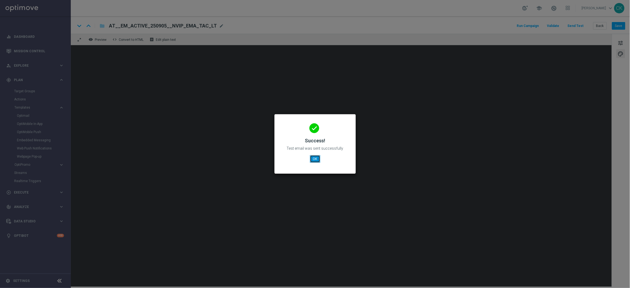
click at [314, 163] on button "OK" at bounding box center [315, 159] width 10 height 8
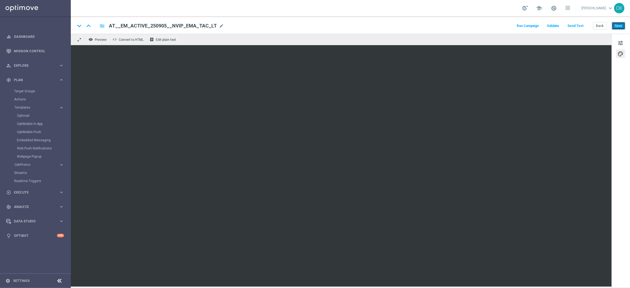
click at [617, 28] on button "Save" at bounding box center [618, 26] width 13 height 8
click at [620, 24] on button "Save" at bounding box center [618, 26] width 13 height 8
click at [602, 27] on button "Back" at bounding box center [600, 26] width 14 height 8
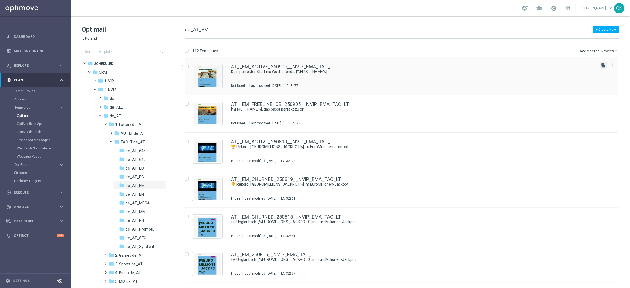
click at [604, 64] on icon "file_copy" at bounding box center [603, 65] width 4 height 4
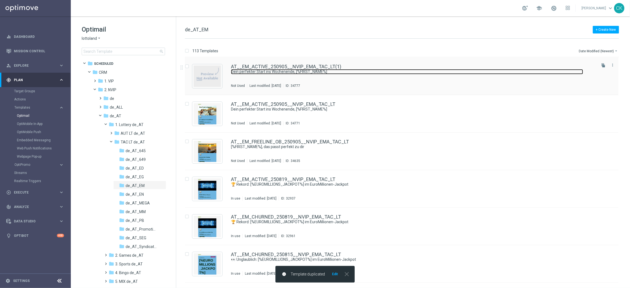
click at [254, 71] on link "Dein perfekter Start ins Wochenende, [%FIRST_NAME%]" at bounding box center [407, 71] width 352 height 5
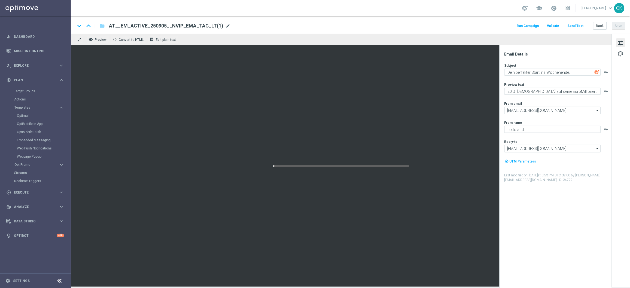
click at [225, 23] on span "mode_edit" at bounding box center [227, 25] width 5 height 5
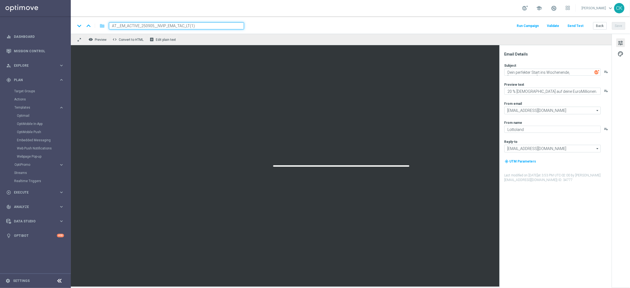
click at [203, 24] on input "AT__EM_ACTIVE_250905__NVIP_EMA_TAC_LT(1)" at bounding box center [176, 25] width 135 height 7
paste input "REACT_250905__NVIP_EMA_TAC_LT"
type input "AT__EM_REACT_250905__NVIP_EMA_TAC_LT"
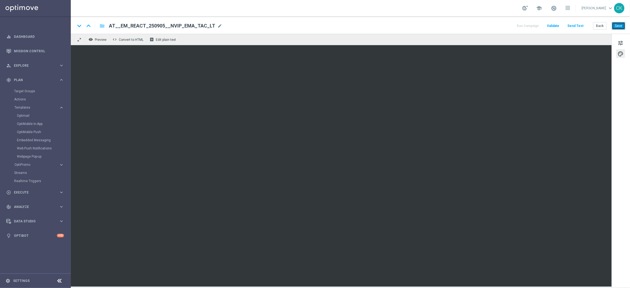
click at [619, 25] on button "Save" at bounding box center [618, 26] width 13 height 8
click at [577, 26] on button "Send Test" at bounding box center [576, 25] width 18 height 7
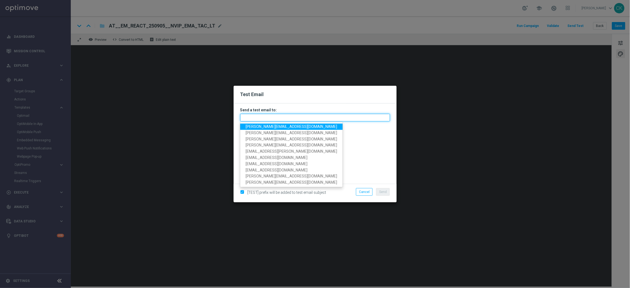
click at [342, 118] on input "text" at bounding box center [315, 118] width 150 height 8
click at [290, 125] on span "[PERSON_NAME][EMAIL_ADDRESS][PERSON_NAME][DOMAIN_NAME]" at bounding box center [291, 126] width 91 height 4
type input "[PERSON_NAME][EMAIL_ADDRESS][PERSON_NAME][DOMAIN_NAME]"
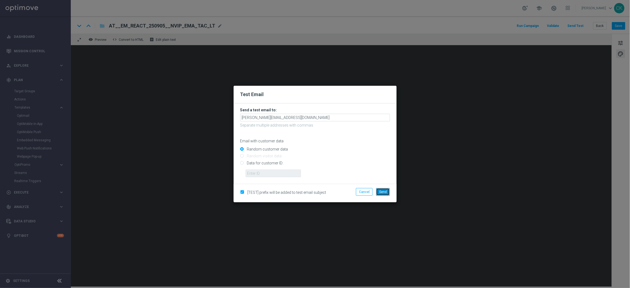
click at [388, 192] on button "Send" at bounding box center [383, 192] width 14 height 8
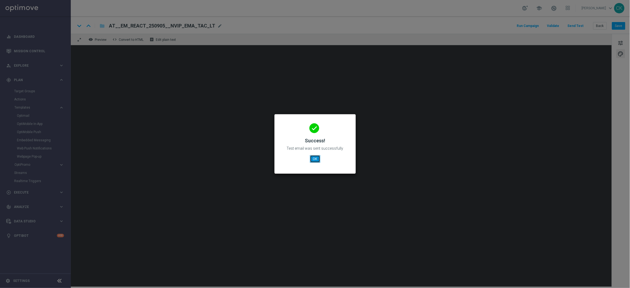
click at [313, 160] on button "OK" at bounding box center [315, 159] width 10 height 8
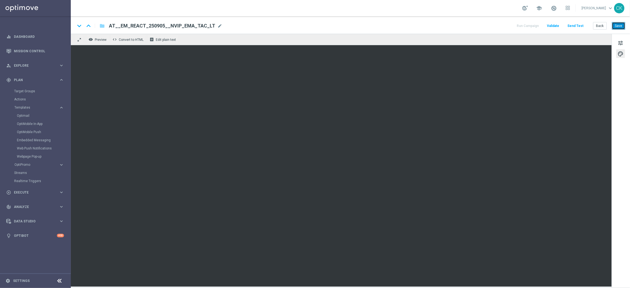
click at [620, 25] on button "Save" at bounding box center [618, 26] width 13 height 8
click at [579, 26] on button "Send Test" at bounding box center [576, 25] width 18 height 7
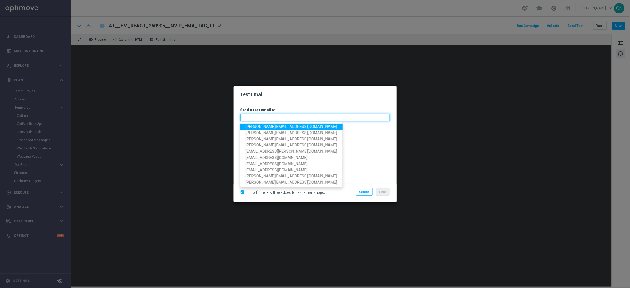
click at [265, 115] on input "text" at bounding box center [315, 118] width 150 height 8
click at [277, 128] on span "[PERSON_NAME][EMAIL_ADDRESS][PERSON_NAME][DOMAIN_NAME]" at bounding box center [291, 126] width 91 height 4
type input "[PERSON_NAME][EMAIL_ADDRESS][PERSON_NAME][DOMAIN_NAME]"
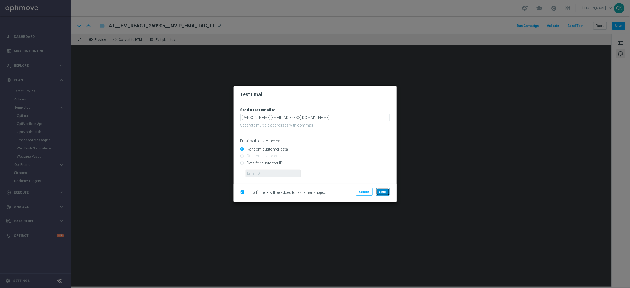
click at [385, 192] on span "Send" at bounding box center [383, 192] width 8 height 4
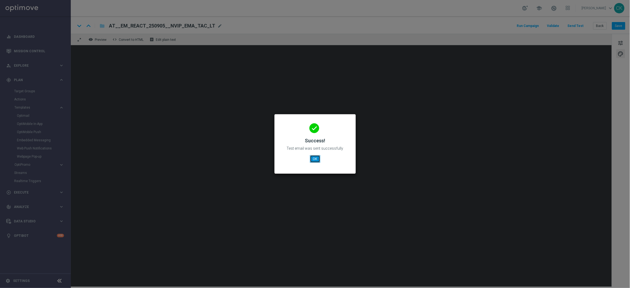
click at [312, 157] on button "OK" at bounding box center [315, 159] width 10 height 8
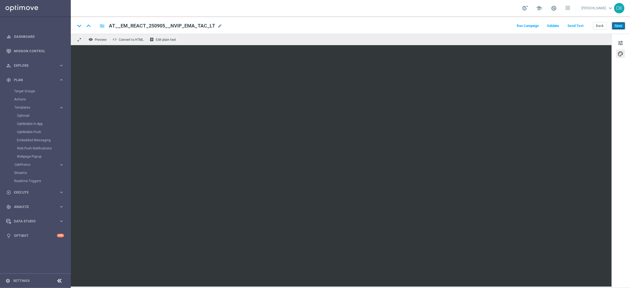
click at [619, 26] on button "Save" at bounding box center [618, 26] width 13 height 8
click at [574, 27] on button "Send Test" at bounding box center [576, 25] width 18 height 7
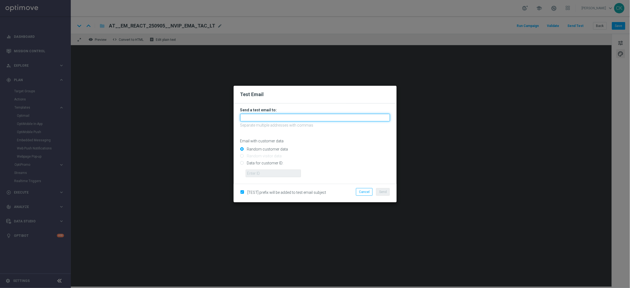
click at [304, 117] on input "text" at bounding box center [315, 118] width 150 height 8
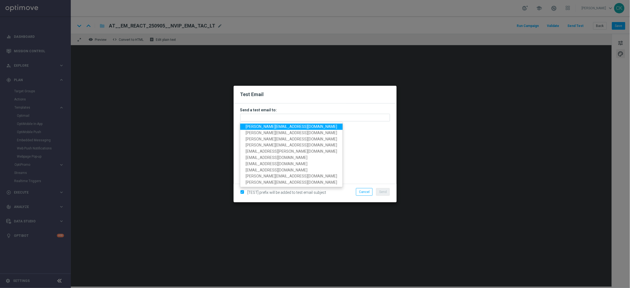
click at [278, 126] on span "[PERSON_NAME][EMAIL_ADDRESS][PERSON_NAME][DOMAIN_NAME]" at bounding box center [291, 126] width 91 height 4
type input "[PERSON_NAME][EMAIL_ADDRESS][PERSON_NAME][DOMAIN_NAME]"
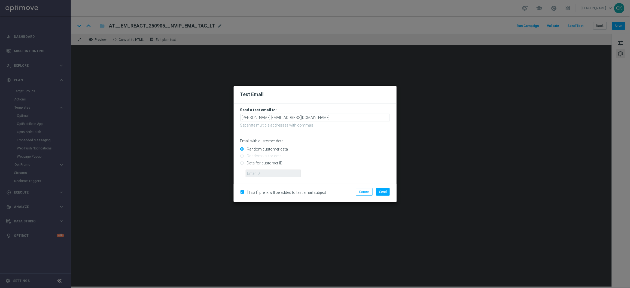
click at [263, 162] on input "Data for customer ID:" at bounding box center [315, 165] width 150 height 8
radio input "true"
click at [264, 174] on input "text" at bounding box center [273, 174] width 55 height 8
type input "14586067"
click at [387, 195] on button "Send" at bounding box center [383, 192] width 14 height 8
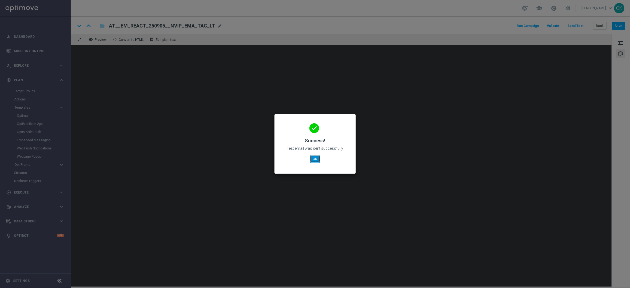
click at [316, 158] on button "OK" at bounding box center [315, 159] width 10 height 8
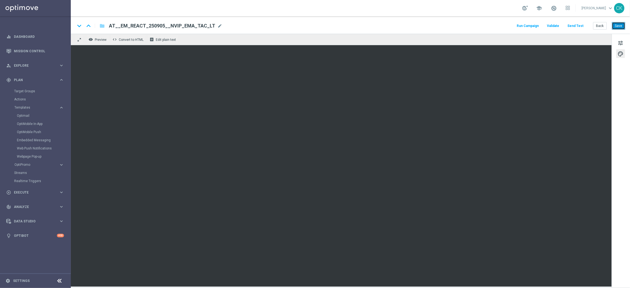
click at [622, 26] on button "Save" at bounding box center [618, 26] width 13 height 8
click at [601, 25] on button "Back" at bounding box center [600, 26] width 14 height 8
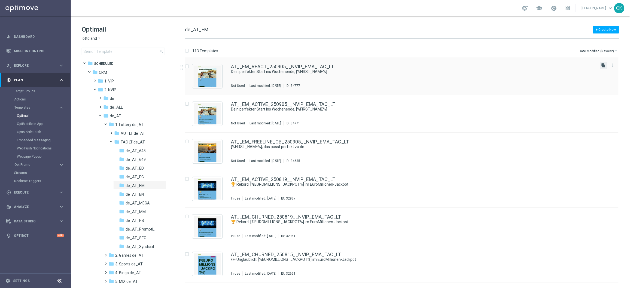
click at [601, 65] on icon "file_copy" at bounding box center [603, 65] width 4 height 4
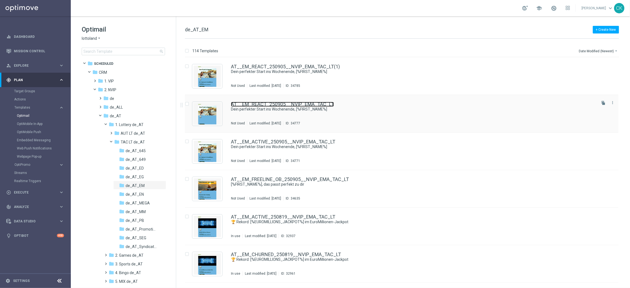
click at [280, 102] on link "AT__EM_REACT_250905__NVIP_EMA_TAC_LT" at bounding box center [282, 104] width 103 height 5
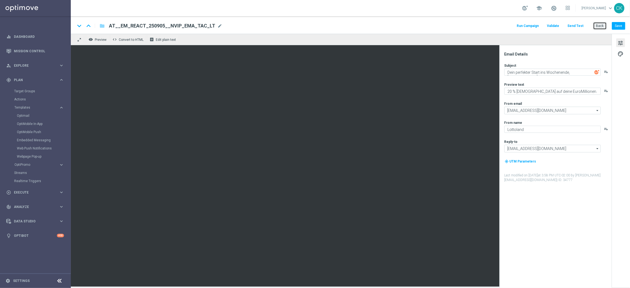
click at [602, 24] on button "Back" at bounding box center [600, 26] width 14 height 8
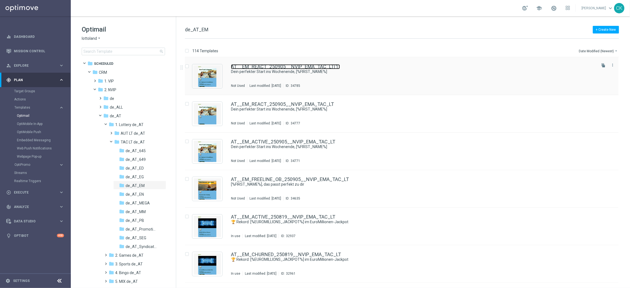
click at [279, 66] on link "AT__EM_REACT_250905__NVIP_EMA_TAC_LT(1)" at bounding box center [285, 66] width 109 height 5
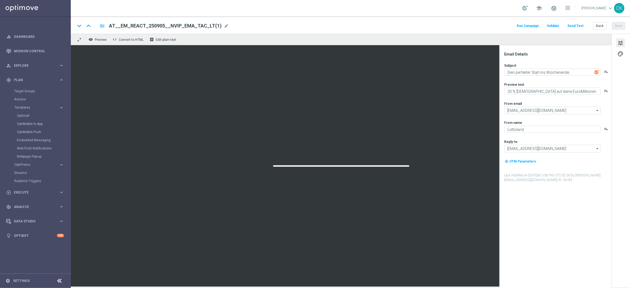
click at [195, 25] on span "AT__EM_REACT_250905__NVIP_EMA_TAC_LT(1)" at bounding box center [165, 26] width 113 height 7
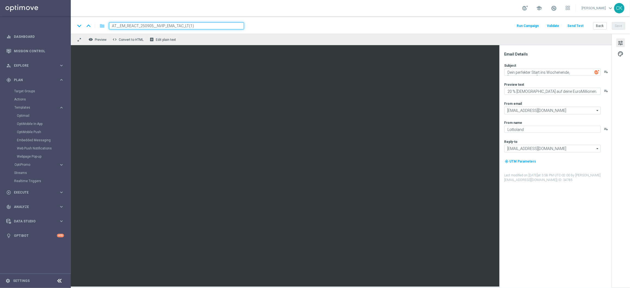
click at [195, 25] on input "AT__EM_REACT_250905__NVIP_EMA_TAC_LT(1)" at bounding box center [176, 25] width 135 height 7
paste input "CHURNED_250905__NVIP_EMA_TAC_LT"
type input "AT__EM_CHURNED_250905__NVIP_EMA_TAC_LT"
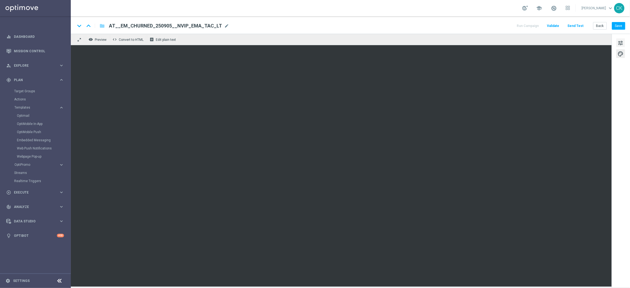
click at [620, 41] on span "tune" at bounding box center [620, 42] width 6 height 7
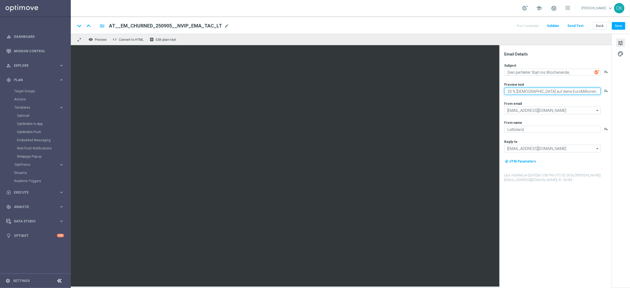
click at [511, 91] on textarea "20 % Rabatt auf deine EuroMillionen." at bounding box center [552, 91] width 96 height 7
click at [510, 90] on textarea "20 % Rabatt auf deine EuroMillionen." at bounding box center [552, 91] width 96 height 7
type textarea "50 % Rabatt auf deine EuroMillionen."
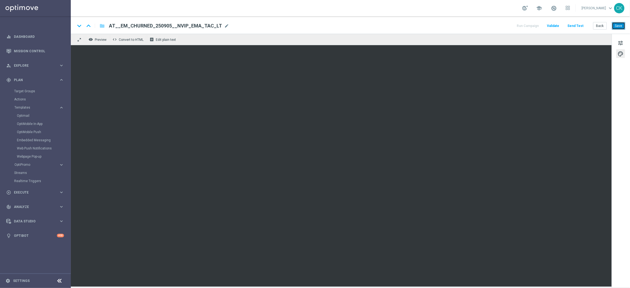
click at [620, 29] on button "Save" at bounding box center [618, 26] width 13 height 8
click at [577, 27] on button "Send Test" at bounding box center [576, 25] width 18 height 7
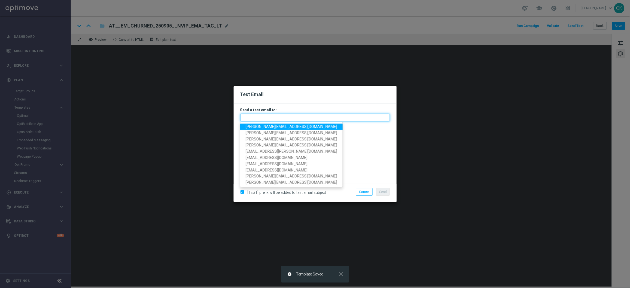
click at [291, 120] on input "text" at bounding box center [315, 118] width 150 height 8
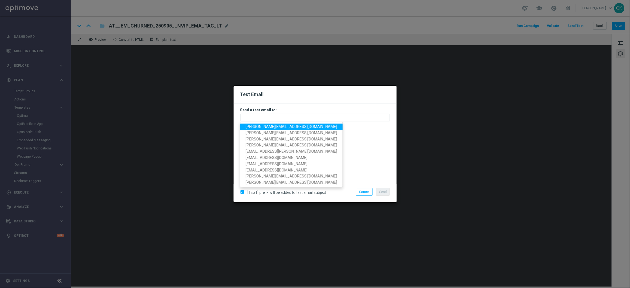
click at [280, 124] on span "[PERSON_NAME][EMAIL_ADDRESS][PERSON_NAME][DOMAIN_NAME]" at bounding box center [291, 126] width 91 height 4
type input "[PERSON_NAME][EMAIL_ADDRESS][PERSON_NAME][DOMAIN_NAME]"
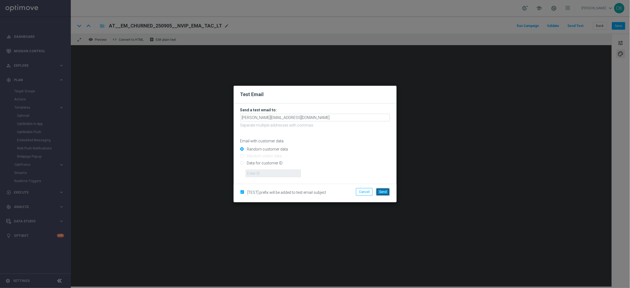
click at [380, 190] on span "Send" at bounding box center [383, 192] width 8 height 4
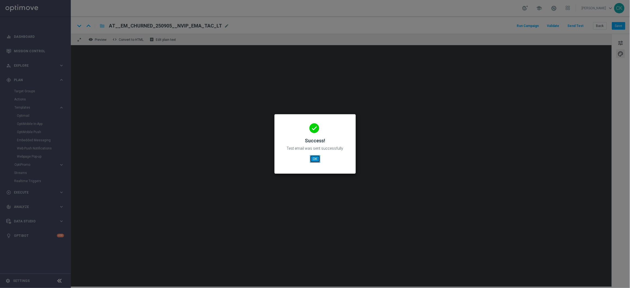
click at [314, 160] on button "OK" at bounding box center [315, 159] width 10 height 8
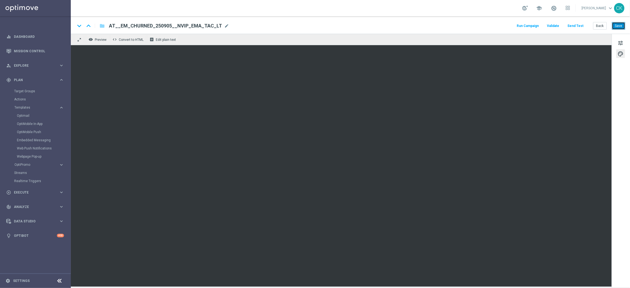
click at [620, 27] on button "Save" at bounding box center [618, 26] width 13 height 8
click at [620, 29] on button "Save" at bounding box center [618, 26] width 13 height 8
click at [574, 26] on button "Send Test" at bounding box center [576, 25] width 18 height 7
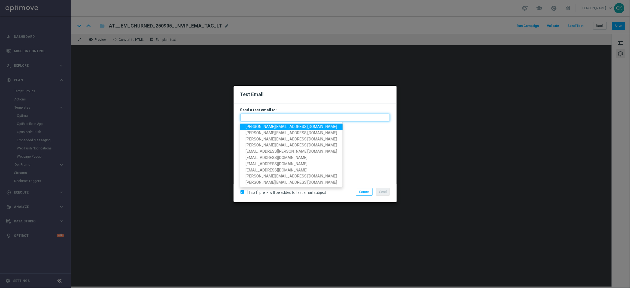
click at [279, 118] on input "text" at bounding box center [315, 118] width 150 height 8
click at [280, 126] on span "[PERSON_NAME][EMAIL_ADDRESS][PERSON_NAME][DOMAIN_NAME]" at bounding box center [291, 126] width 91 height 4
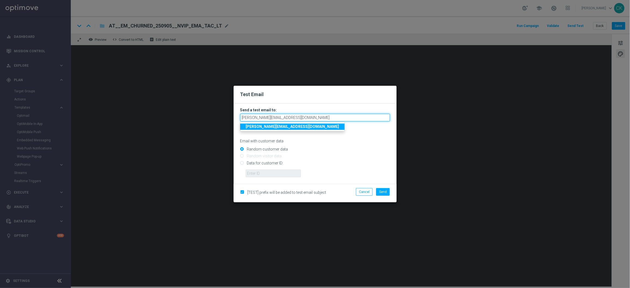
click at [326, 118] on input "[PERSON_NAME][EMAIL_ADDRESS][PERSON_NAME][DOMAIN_NAME]" at bounding box center [315, 118] width 150 height 8
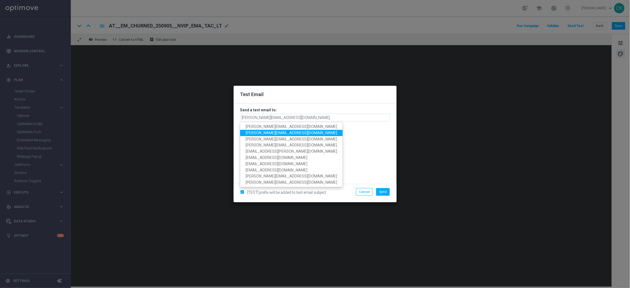
click at [286, 135] on link "[PERSON_NAME][EMAIL_ADDRESS][PERSON_NAME][DOMAIN_NAME]" at bounding box center [291, 133] width 102 height 6
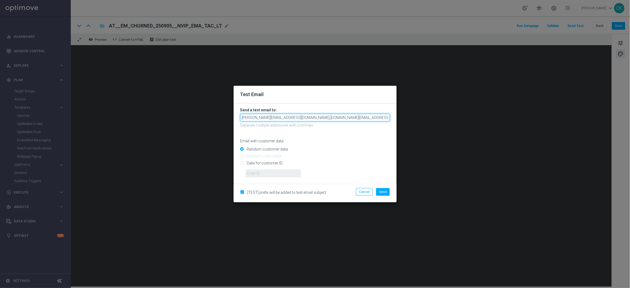
click at [371, 118] on input "charlotte.kammeyer@lottoland.com,michaela.weinmann@lottoland.com" at bounding box center [315, 118] width 150 height 8
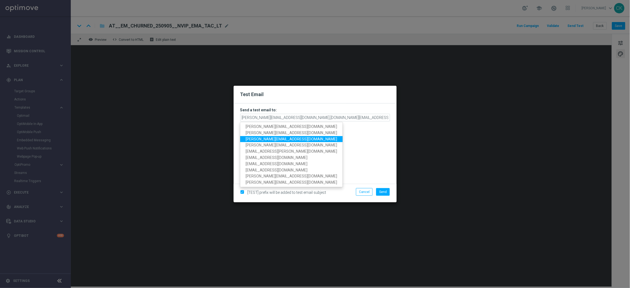
click at [297, 138] on span "[PERSON_NAME][EMAIL_ADDRESS][PERSON_NAME][DOMAIN_NAME]" at bounding box center [291, 139] width 91 height 4
type input "charlotte.kammeyer@lottoland.com,michaela.weinmann@lottoland.com,alexander.hube…"
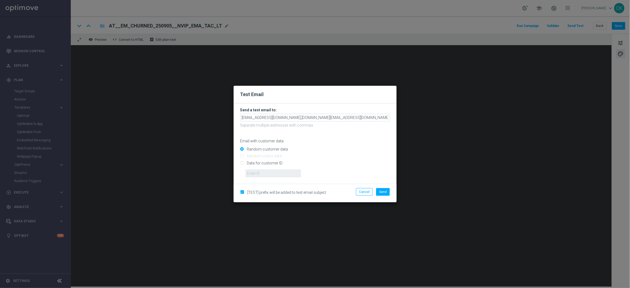
click at [258, 162] on input "Data for customer ID:" at bounding box center [315, 165] width 150 height 8
radio input "true"
click at [258, 173] on input "text" at bounding box center [273, 174] width 55 height 8
type input "14586067"
click at [383, 189] on button "Send" at bounding box center [383, 192] width 14 height 8
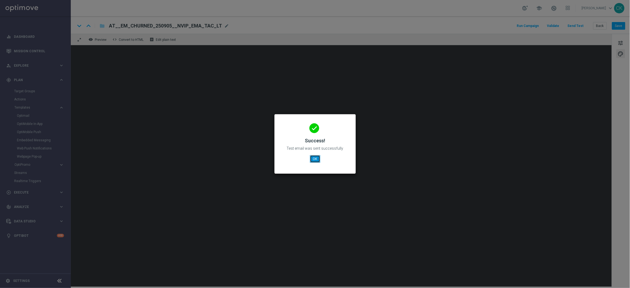
click at [314, 159] on button "OK" at bounding box center [315, 159] width 10 height 8
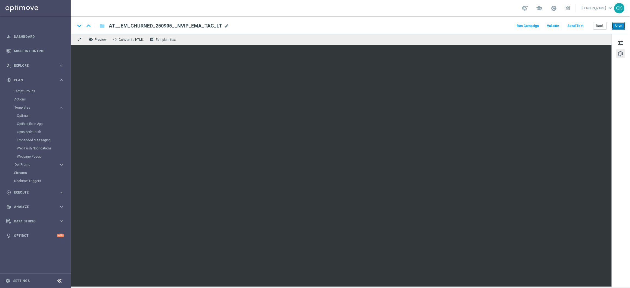
click at [616, 24] on button "Save" at bounding box center [618, 26] width 13 height 8
click at [596, 27] on button "Back" at bounding box center [600, 26] width 14 height 8
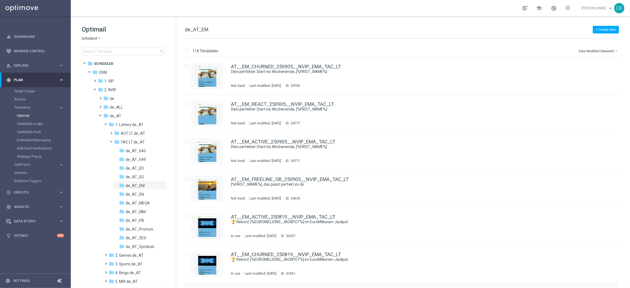
scroll to position [1, 0]
click at [265, 64] on link "AT__EM_CHURNED_250905__NVIP_EMA_TAC_LT" at bounding box center [286, 66] width 110 height 5
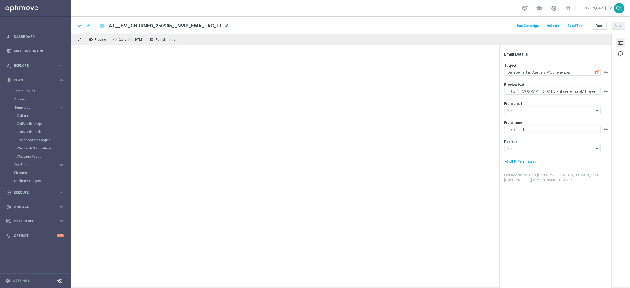
type input "[EMAIL_ADDRESS][DOMAIN_NAME]"
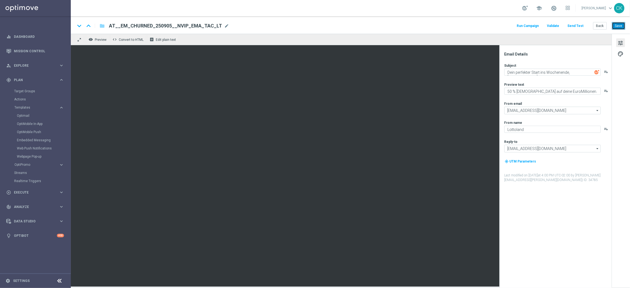
click at [619, 25] on button "Save" at bounding box center [618, 26] width 13 height 8
click at [600, 28] on button "Back" at bounding box center [600, 26] width 14 height 8
